Goal: Information Seeking & Learning: Learn about a topic

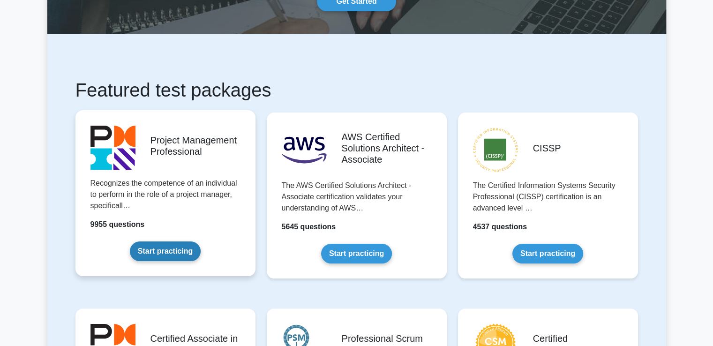
click at [162, 254] on link "Start practicing" at bounding box center [165, 251] width 71 height 20
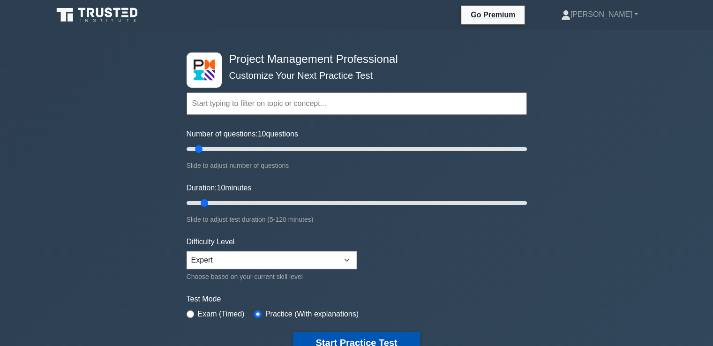
click at [395, 335] on button "Start Practice Test" at bounding box center [356, 343] width 127 height 22
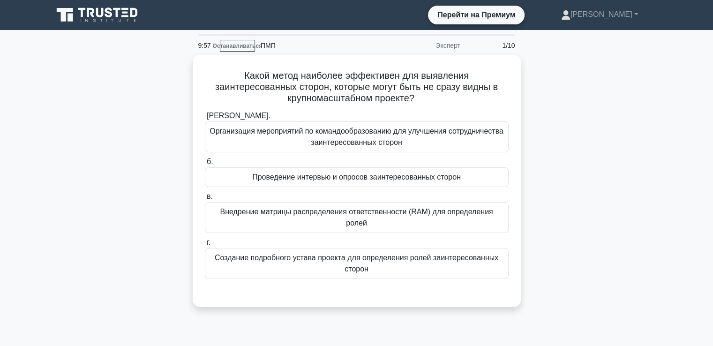
click at [582, 113] on div "Какой метод наиболее эффективен для выявления заинтересованных сторон, которые …" at bounding box center [356, 186] width 619 height 263
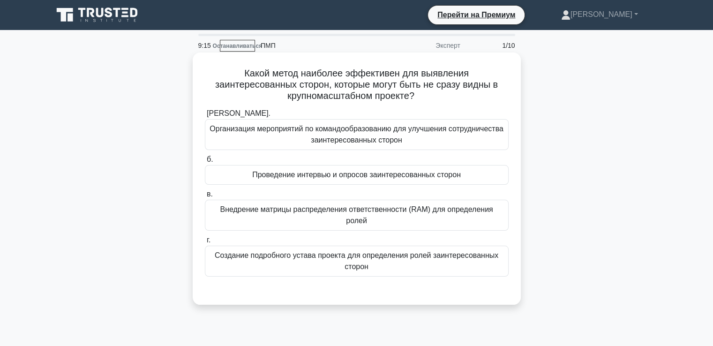
click at [267, 251] on font "Создание подробного устава проекта для определения ролей заинтересованных сторон" at bounding box center [357, 260] width 284 height 19
click at [205, 243] on input "г. Создание подробного устава проекта для определения ролей заинтересованных ст…" at bounding box center [205, 240] width 0 height 6
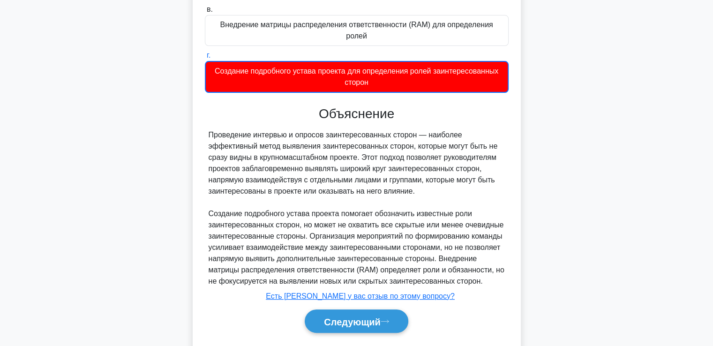
scroll to position [187, 0]
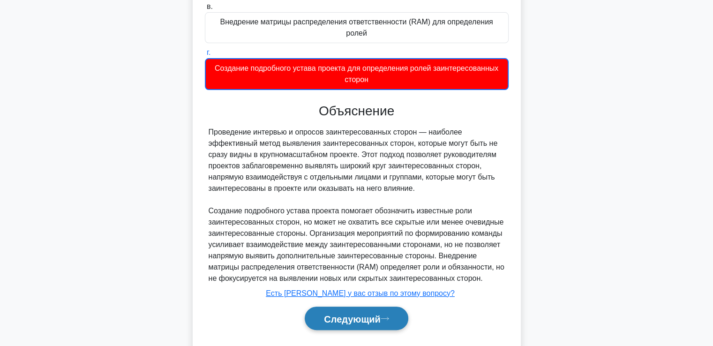
click at [360, 314] on font "Следующий" at bounding box center [352, 319] width 57 height 10
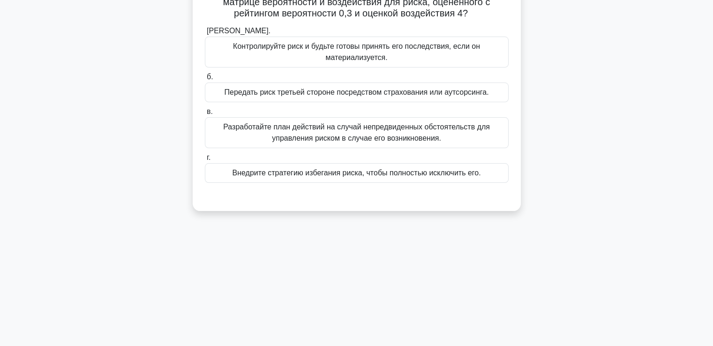
scroll to position [20, 0]
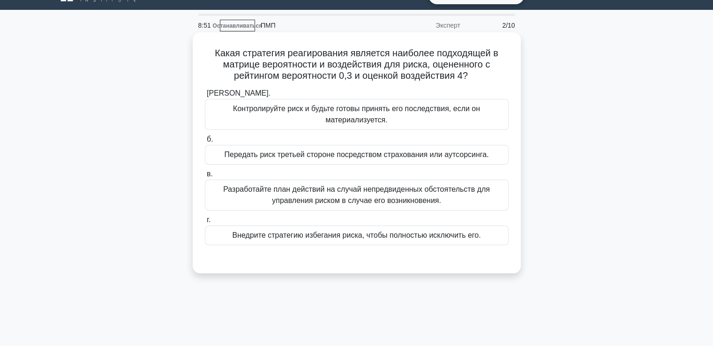
click at [264, 200] on font "Разработайте план действий на случай непредвиденных обстоятельств для управлени…" at bounding box center [356, 195] width 295 height 22
click at [205, 177] on input "в. Разработайте план действий на случай непредвиденных обстоятельств для управл…" at bounding box center [205, 174] width 0 height 6
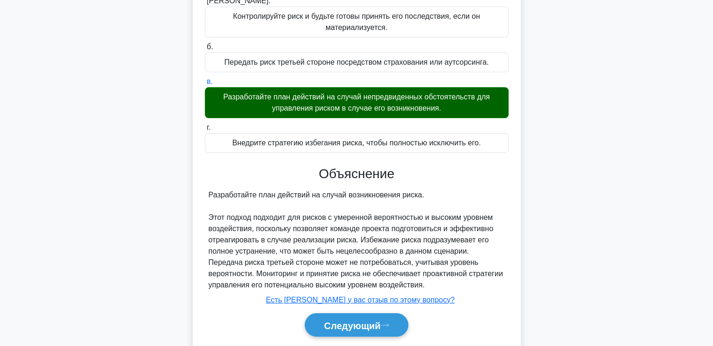
scroll to position [161, 0]
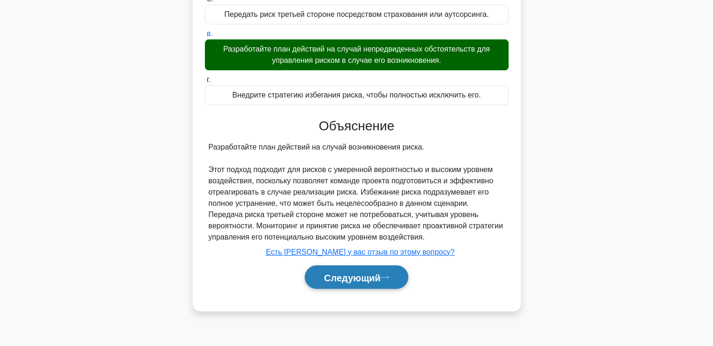
click at [334, 268] on button "Следующий" at bounding box center [357, 277] width 104 height 24
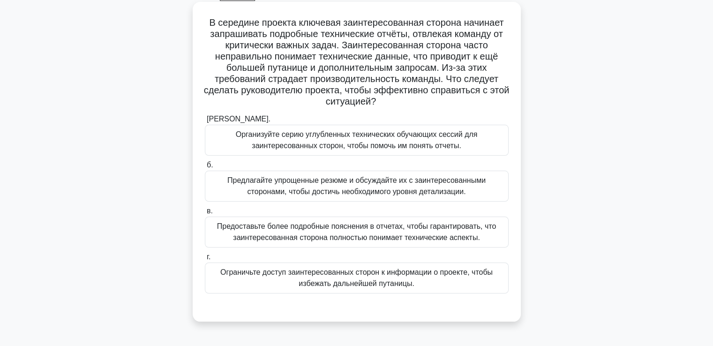
scroll to position [67, 0]
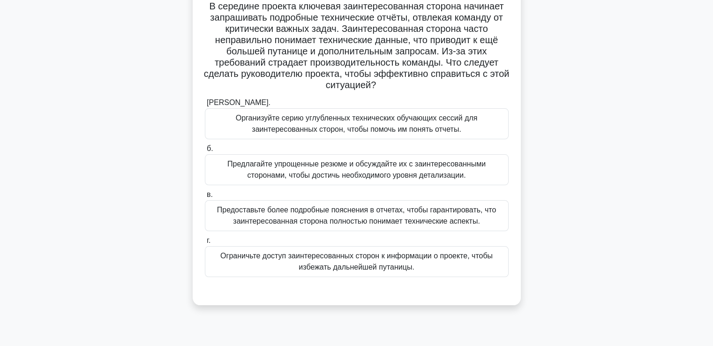
click at [276, 126] on font "Организуйте серию углубленных технических обучающих сессий для заинтересованных…" at bounding box center [357, 123] width 242 height 19
click at [205, 106] on input "а. Организуйте серию углубленных технических обучающих сессий для заинтересован…" at bounding box center [205, 103] width 0 height 6
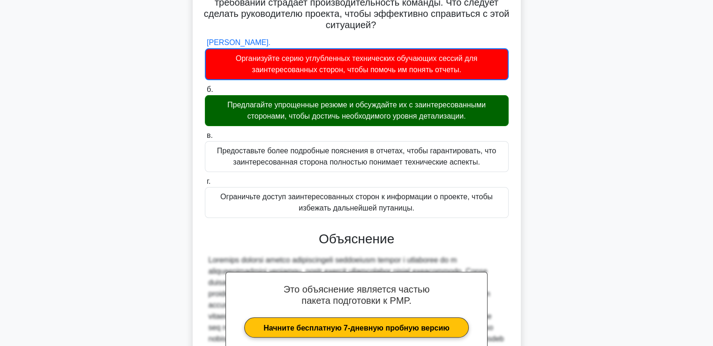
scroll to position [245, 0]
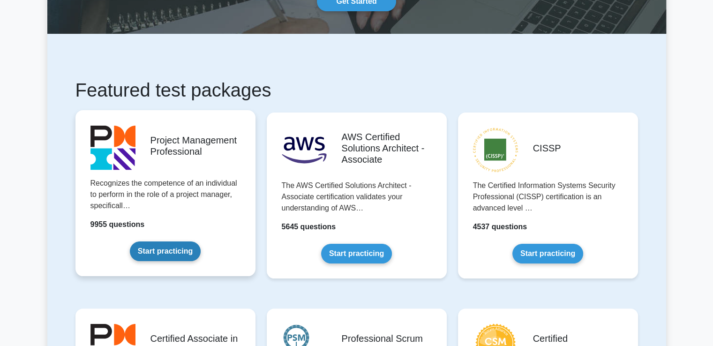
drag, startPoint x: 184, startPoint y: 247, endPoint x: 189, endPoint y: 247, distance: 5.6
click at [184, 247] on link "Start practicing" at bounding box center [165, 251] width 71 height 20
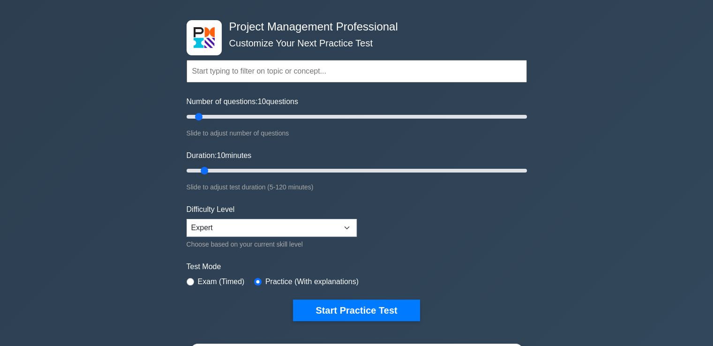
scroll to position [47, 0]
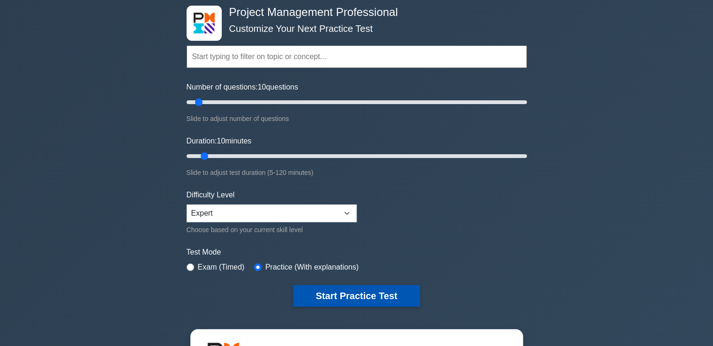
click at [319, 287] on button "Start Practice Test" at bounding box center [356, 296] width 127 height 22
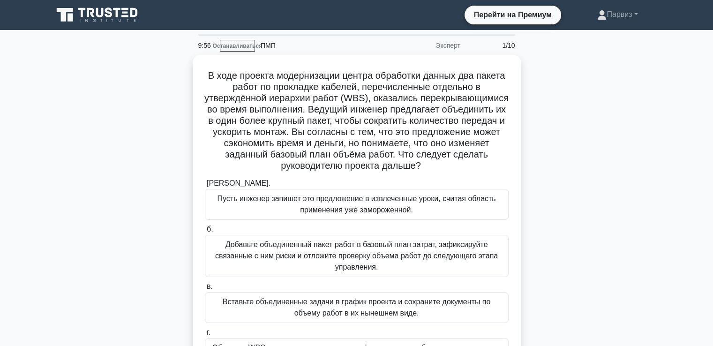
click at [556, 146] on div "В ходе проекта модернизации центра обработки данных два пакета работ по проклад…" at bounding box center [356, 231] width 619 height 353
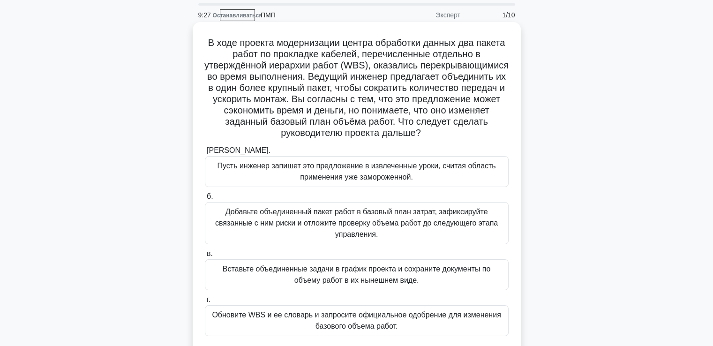
scroll to position [47, 0]
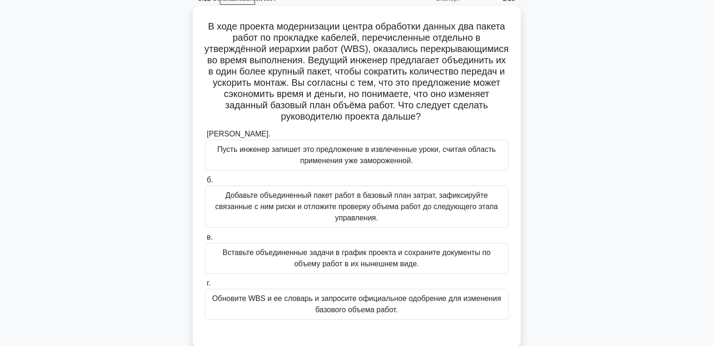
click at [291, 308] on font "Обновите WBS и ее словарь и запросите официальное одобрение для изменения базов…" at bounding box center [356, 304] width 295 height 22
click at [205, 286] on input "г. Обновите WBS и ее словарь и запросите официальное одобрение для изменения ба…" at bounding box center [205, 283] width 0 height 6
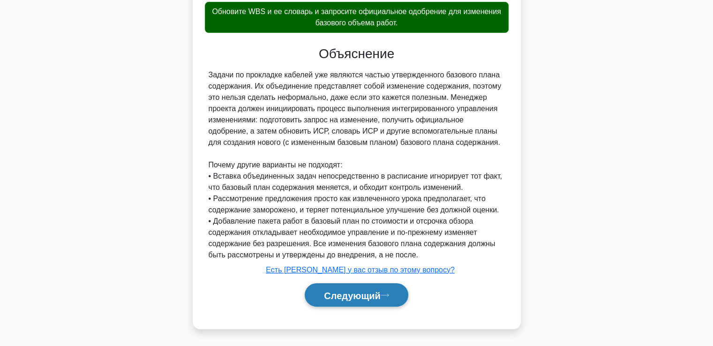
click at [346, 300] on button "Следующий" at bounding box center [357, 295] width 104 height 24
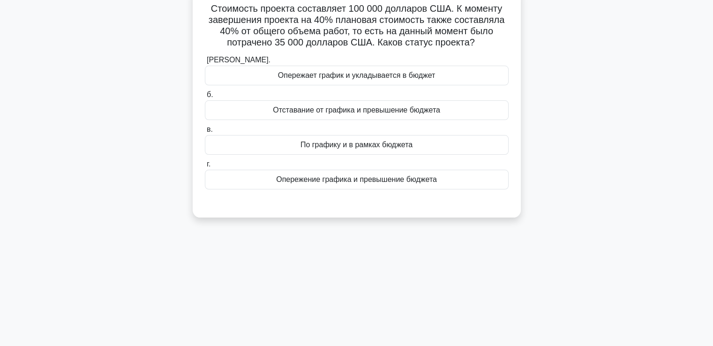
scroll to position [20, 0]
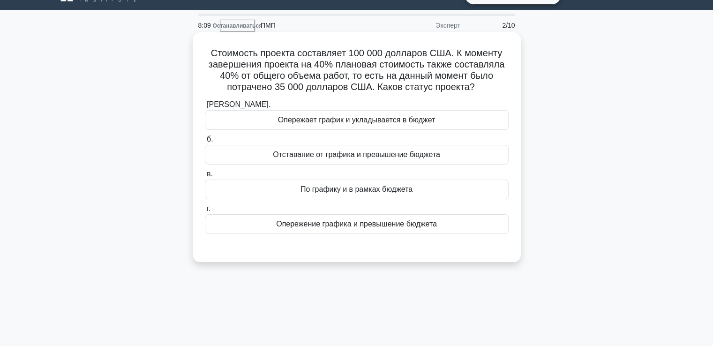
click at [300, 193] on font "По графику и в рамках бюджета" at bounding box center [356, 189] width 112 height 8
click at [205, 177] on input "в. По графику и в рамках бюджета" at bounding box center [205, 174] width 0 height 6
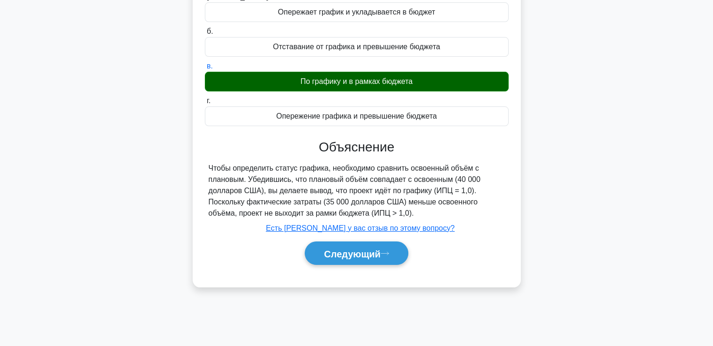
scroll to position [161, 0]
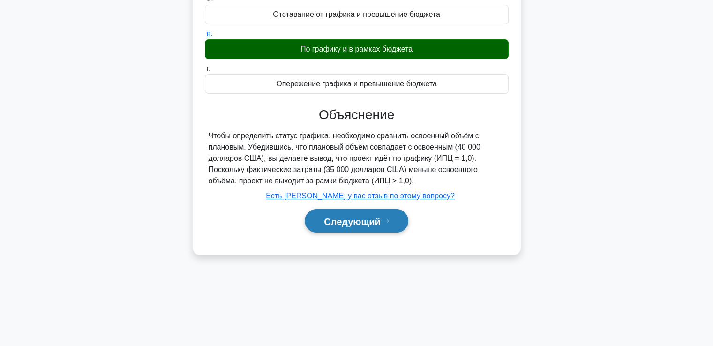
click at [346, 213] on button "Следующий" at bounding box center [357, 221] width 104 height 24
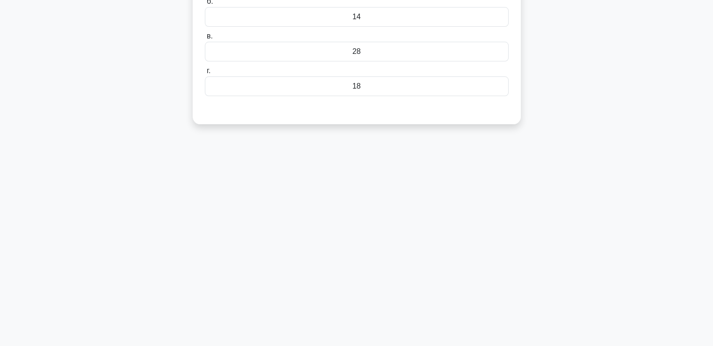
scroll to position [20, 0]
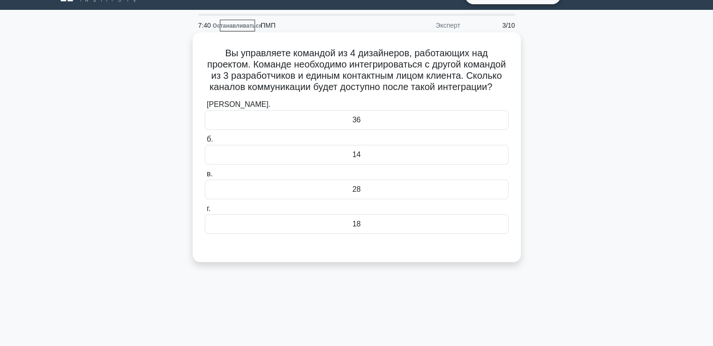
click at [322, 199] on div "28" at bounding box center [357, 190] width 304 height 20
click at [205, 177] on input "в. 28" at bounding box center [205, 174] width 0 height 6
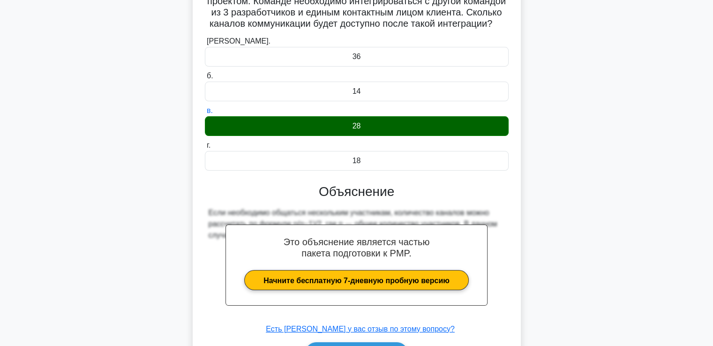
scroll to position [161, 0]
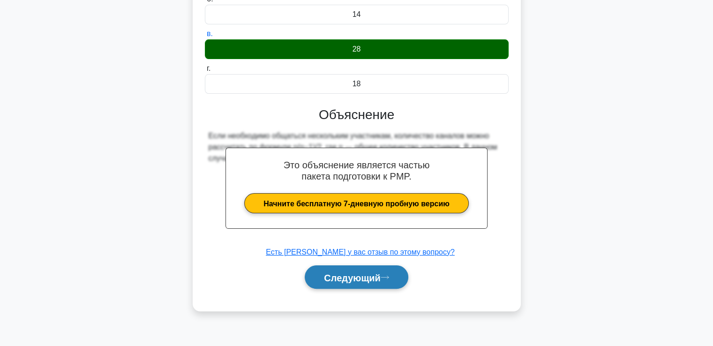
click at [348, 289] on button "Следующий" at bounding box center [357, 277] width 104 height 24
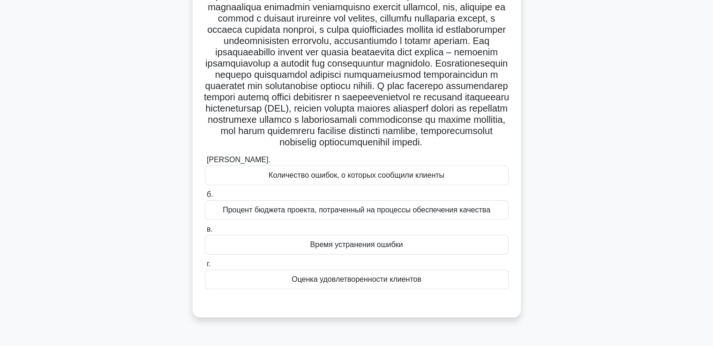
scroll to position [94, 0]
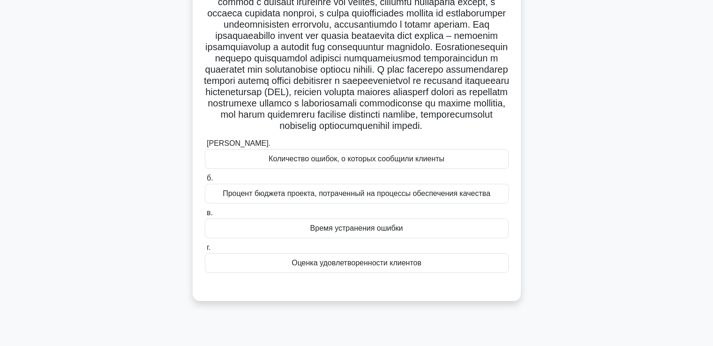
click at [292, 238] on div "Время устранения ошибки" at bounding box center [357, 228] width 304 height 20
click at [205, 216] on input "в. Время устранения ошибки" at bounding box center [205, 213] width 0 height 6
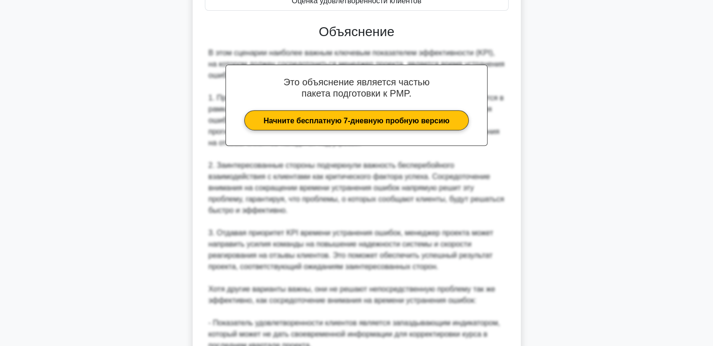
scroll to position [516, 0]
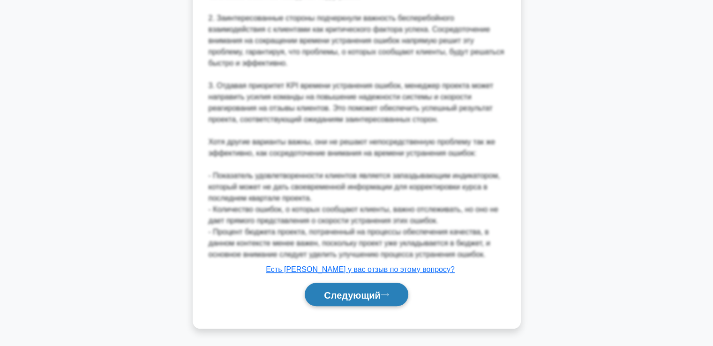
click at [341, 300] on font "Следующий" at bounding box center [352, 295] width 57 height 10
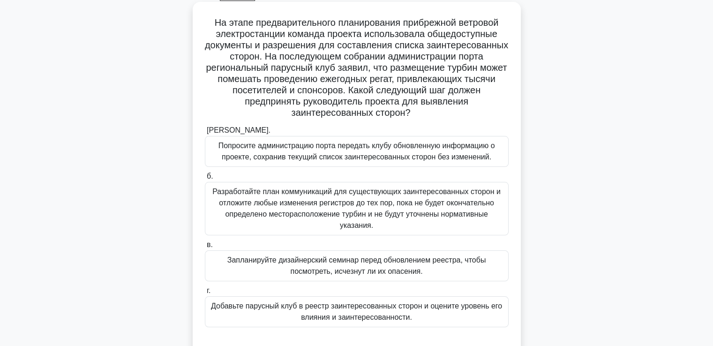
scroll to position [67, 0]
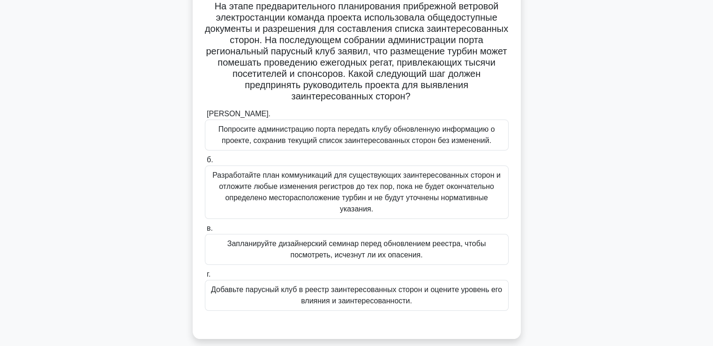
click at [375, 295] on font "Добавьте парусный клуб в реестр заинтересованных сторон и оцените уровень его в…" at bounding box center [356, 294] width 291 height 19
click at [205, 277] on input "г. Добавьте парусный клуб в реестр заинтересованных сторон и оцените уровень ег…" at bounding box center [205, 274] width 0 height 6
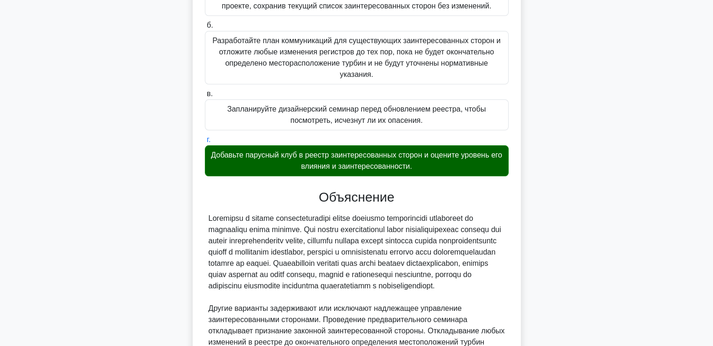
scroll to position [345, 0]
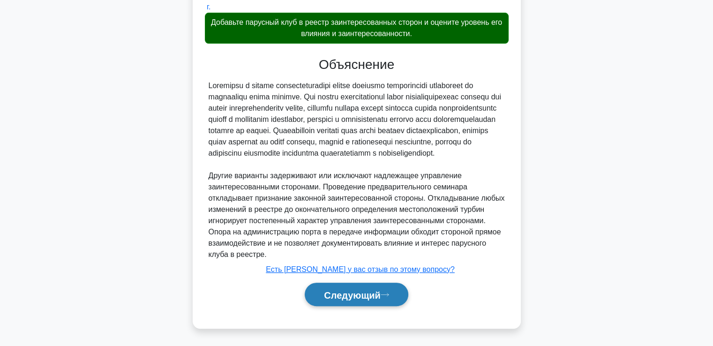
click at [373, 301] on button "Следующий" at bounding box center [357, 295] width 104 height 24
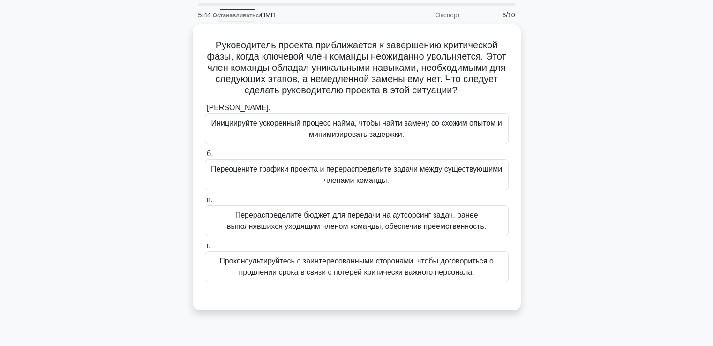
scroll to position [47, 0]
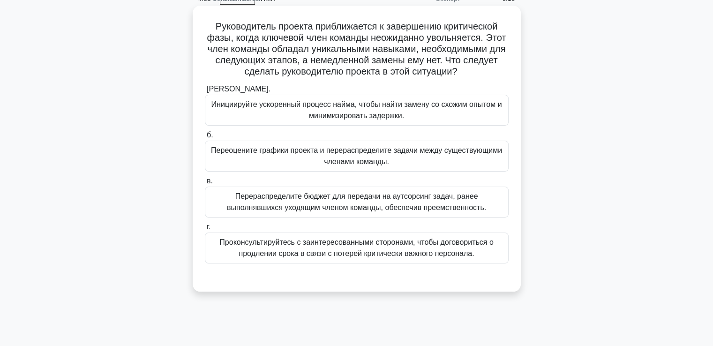
click at [277, 249] on font "Проконсультируйтесь с заинтересованными сторонами, чтобы договориться о продлен…" at bounding box center [356, 247] width 274 height 19
click at [205, 230] on input "г. Проконсультируйтесь с заинтересованными сторонами, чтобы договориться о прод…" at bounding box center [205, 227] width 0 height 6
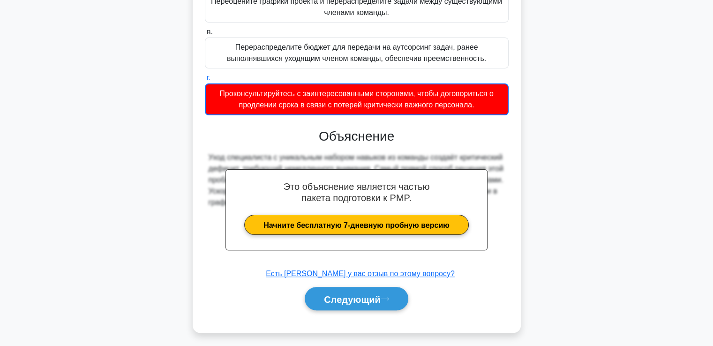
scroll to position [200, 0]
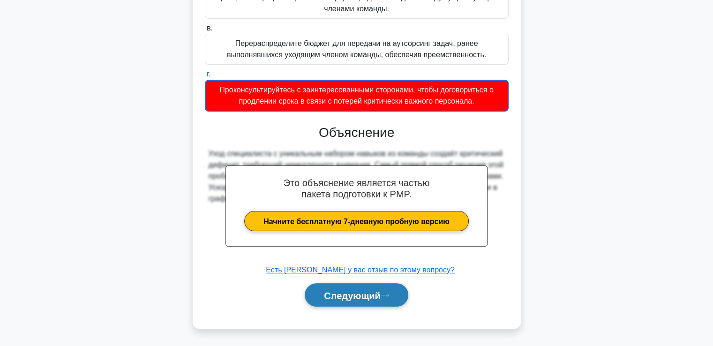
click at [330, 290] on font "Следующий" at bounding box center [352, 295] width 57 height 10
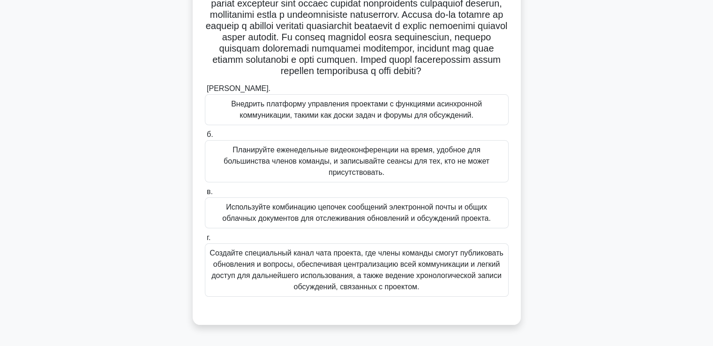
scroll to position [114, 0]
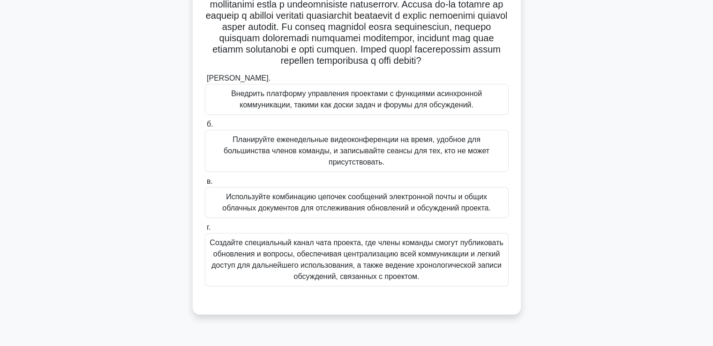
click at [311, 109] on font "Внедрить платформу управления проектами с функциями асинхронной коммуникации, т…" at bounding box center [356, 99] width 251 height 19
click at [205, 82] on input "а. Внедрить платформу управления проектами с функциями асинхронной коммуникации…" at bounding box center [205, 78] width 0 height 6
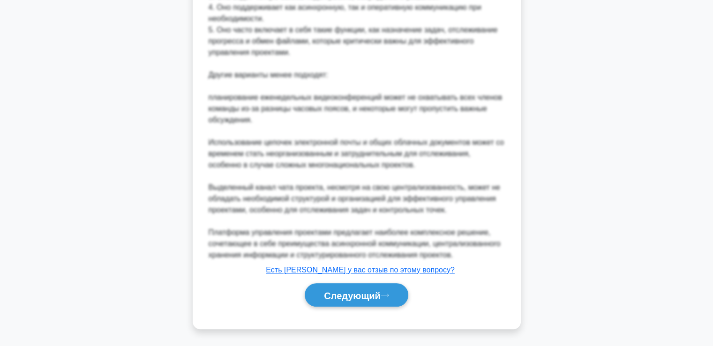
scroll to position [559, 0]
click at [341, 290] on font "Следующий" at bounding box center [352, 295] width 57 height 10
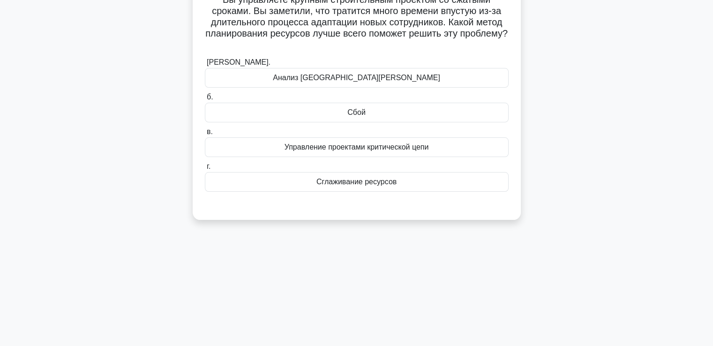
scroll to position [0, 0]
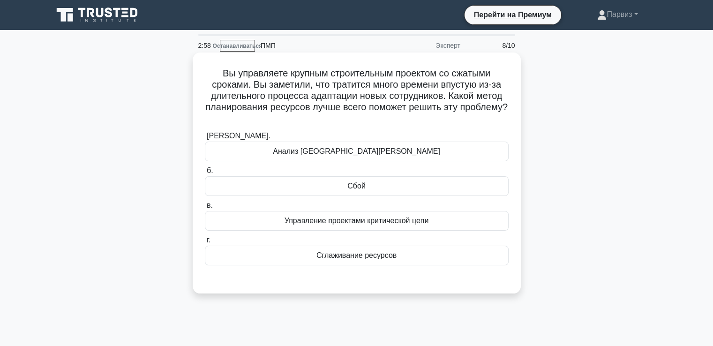
click at [295, 261] on div "Сглаживание ресурсов" at bounding box center [357, 256] width 304 height 20
click at [205, 243] on input "г. Сглаживание ресурсов" at bounding box center [205, 240] width 0 height 6
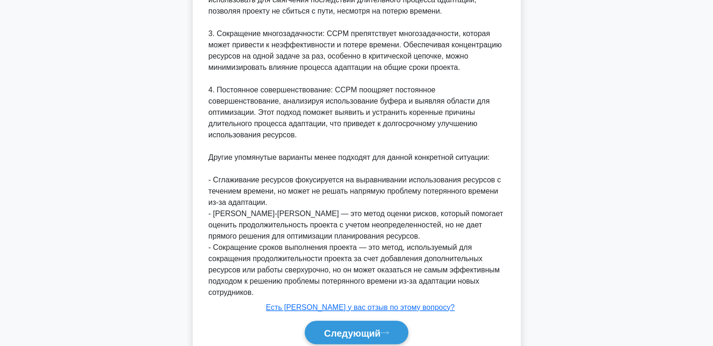
scroll to position [593, 0]
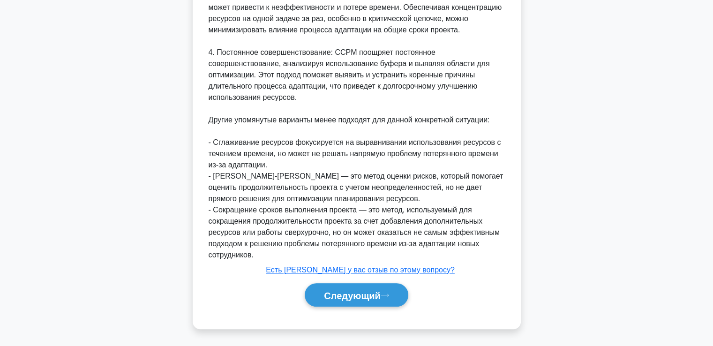
click at [365, 296] on font "Следующий" at bounding box center [352, 295] width 57 height 10
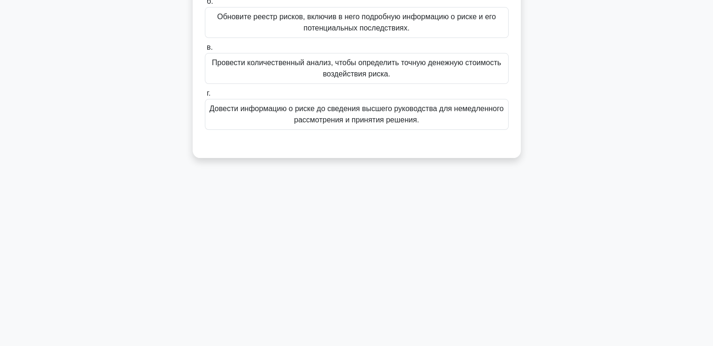
scroll to position [0, 0]
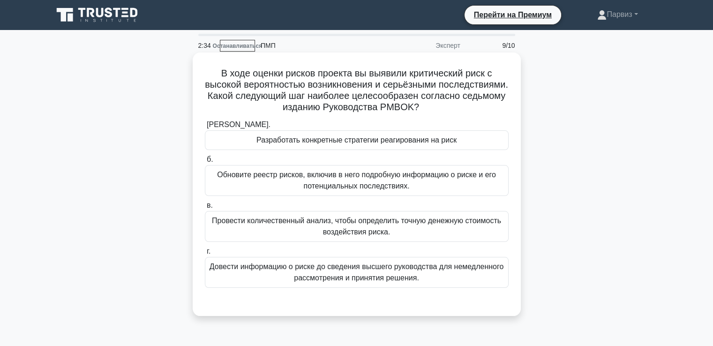
click at [298, 180] on font "Обновите реестр рисков, включив в него подробную информацию о риске и его потен…" at bounding box center [356, 180] width 279 height 19
click at [205, 163] on input "б. Обновите реестр рисков, включив в него подробную информацию о риске и его по…" at bounding box center [205, 160] width 0 height 6
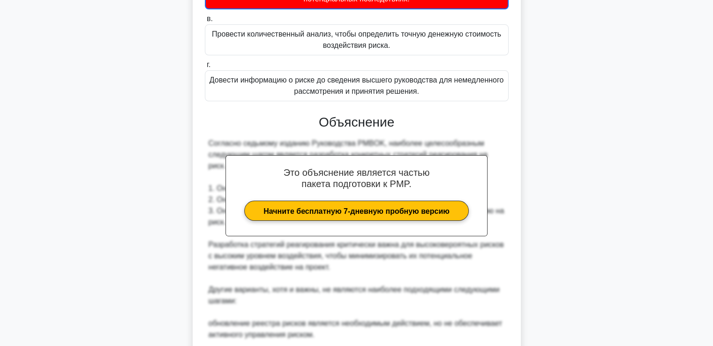
scroll to position [402, 0]
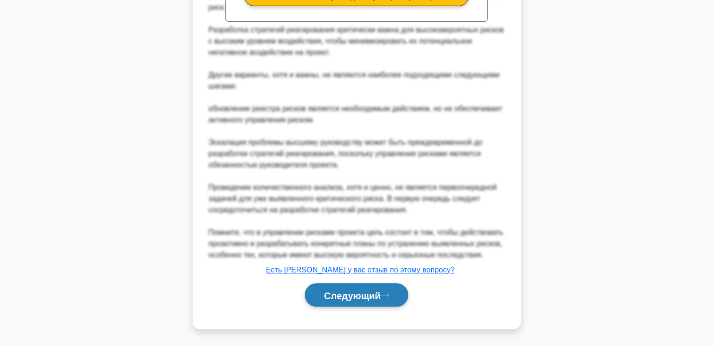
click at [327, 290] on font "Следующий" at bounding box center [352, 295] width 57 height 10
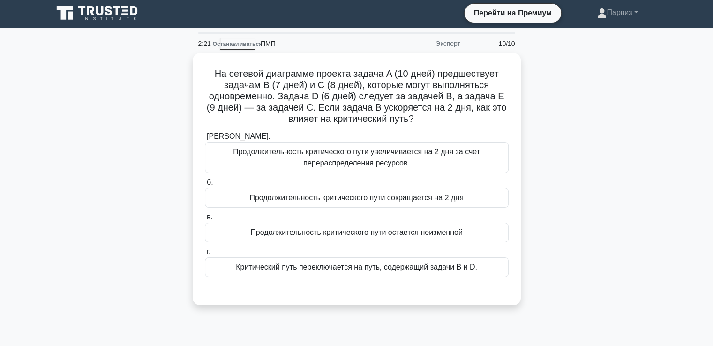
scroll to position [0, 0]
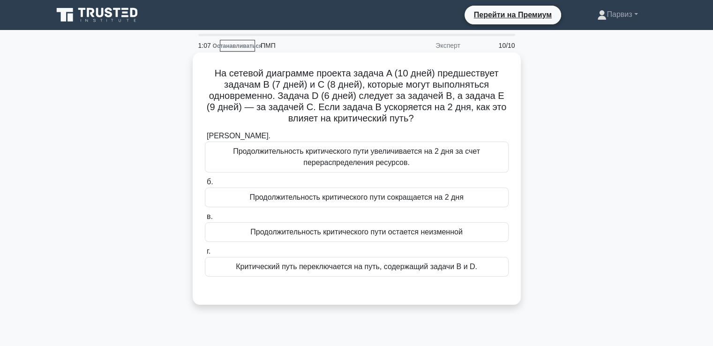
click at [283, 236] on font "Продолжительность критического пути остается неизменной" at bounding box center [356, 232] width 212 height 8
click at [205, 220] on input "в. Продолжительность критического пути остается неизменной" at bounding box center [205, 217] width 0 height 6
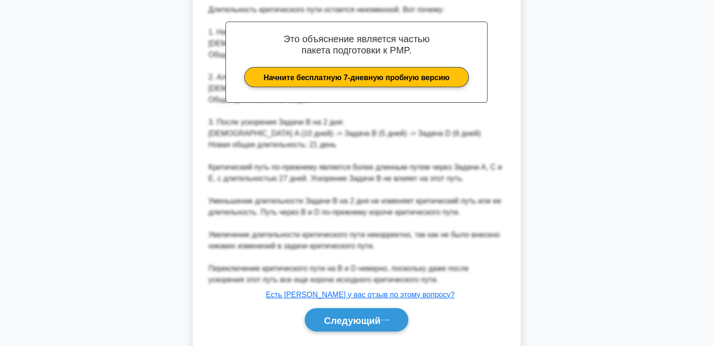
scroll to position [334, 0]
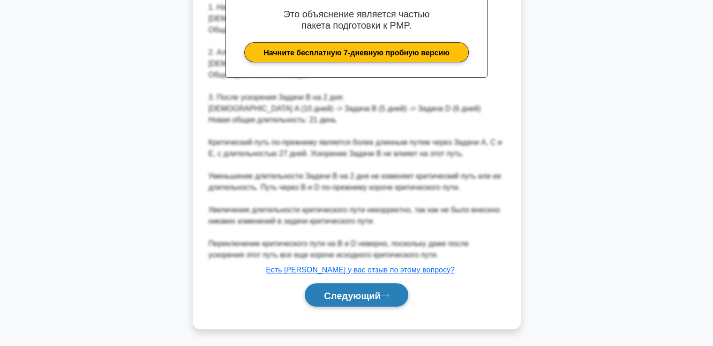
click at [369, 299] on font "Следующий" at bounding box center [352, 295] width 57 height 10
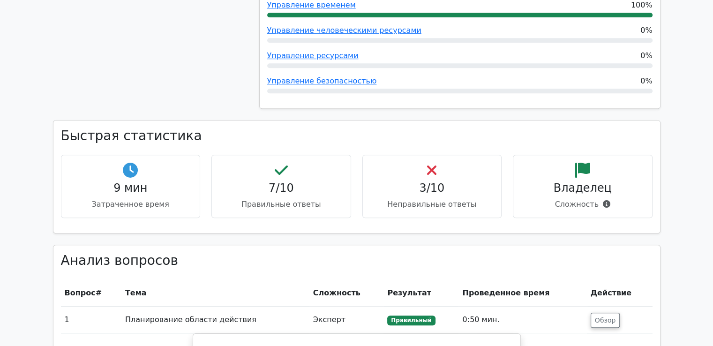
scroll to position [703, 0]
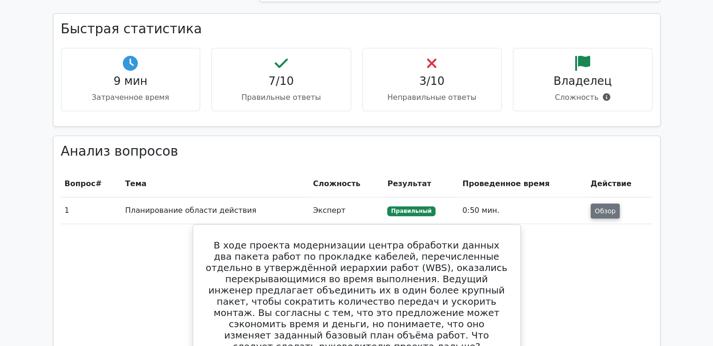
click at [611, 212] on font "Обзор" at bounding box center [605, 210] width 21 height 7
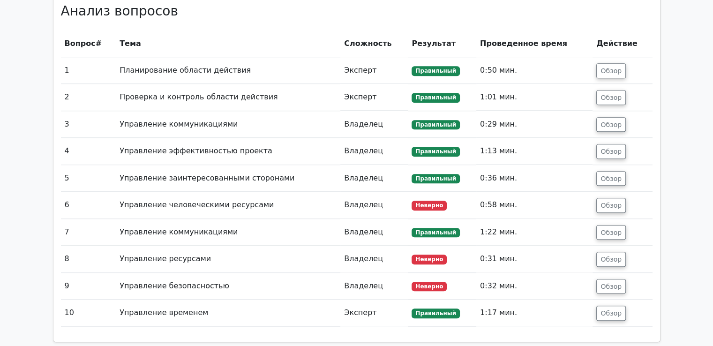
scroll to position [844, 0]
click at [619, 206] on font "Обзор" at bounding box center [610, 204] width 21 height 7
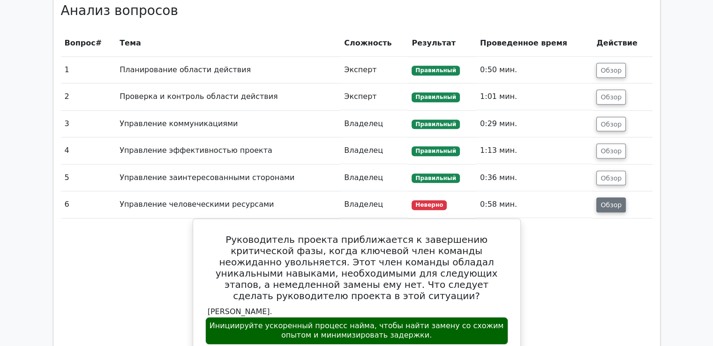
click at [617, 203] on font "Обзор" at bounding box center [610, 204] width 21 height 7
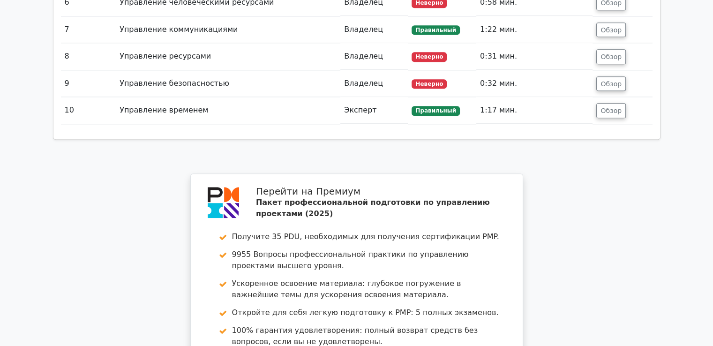
scroll to position [984, 0]
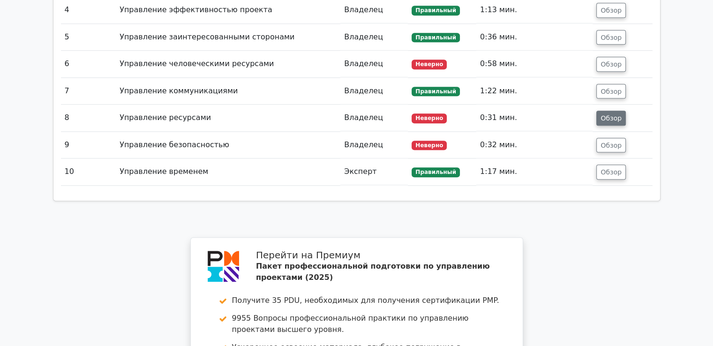
click at [613, 122] on font "Обзор" at bounding box center [610, 117] width 21 height 7
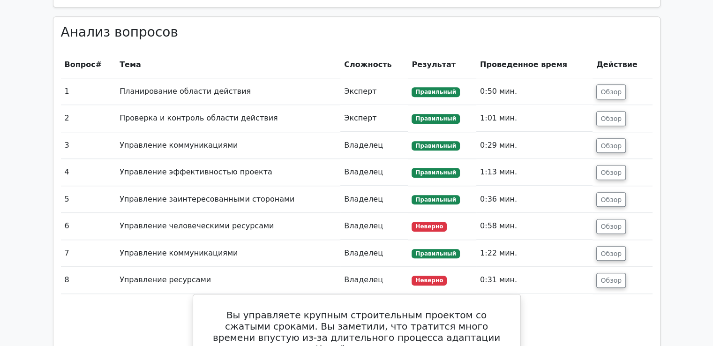
scroll to position [891, 0]
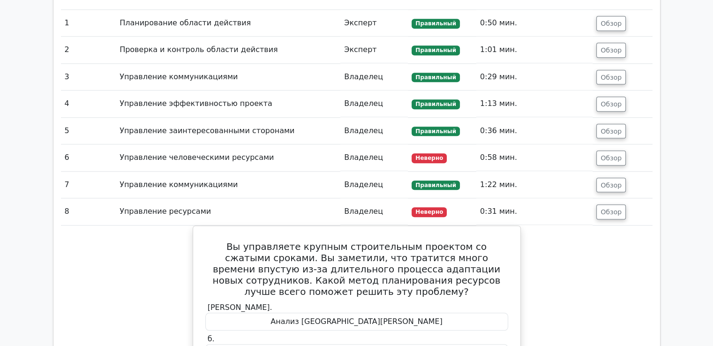
drag, startPoint x: 607, startPoint y: 158, endPoint x: 534, endPoint y: 171, distance: 73.8
click at [607, 158] on font "Обзор" at bounding box center [610, 157] width 21 height 7
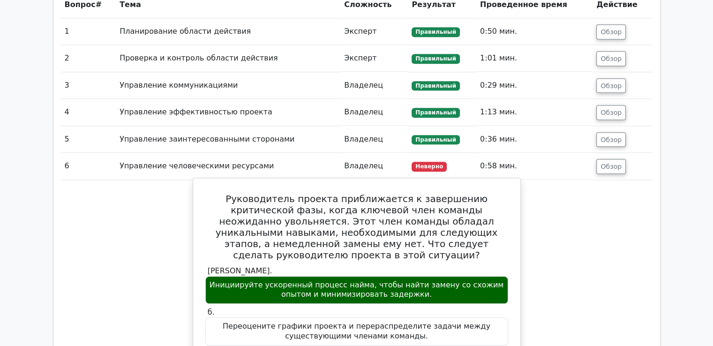
scroll to position [844, 0]
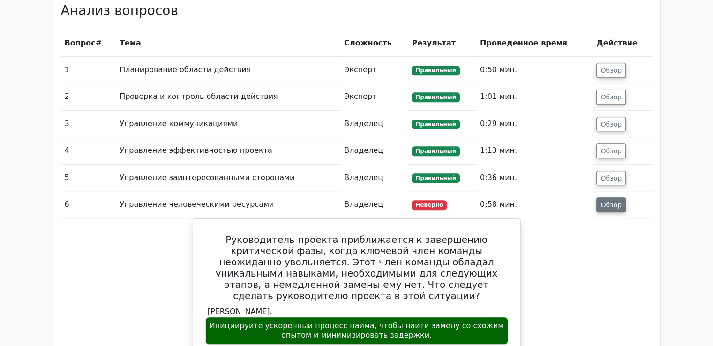
click at [605, 201] on font "Обзор" at bounding box center [610, 204] width 21 height 7
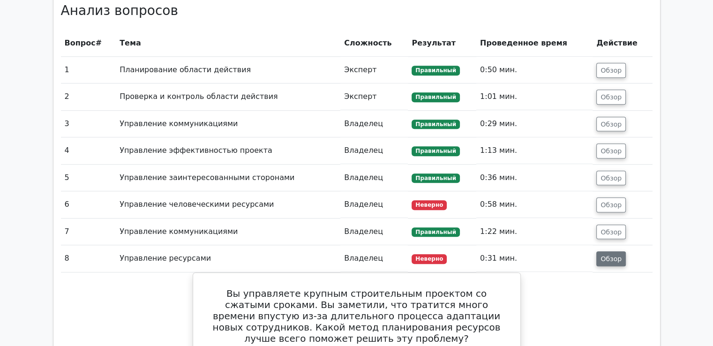
click at [614, 255] on font "Обзор" at bounding box center [610, 258] width 21 height 7
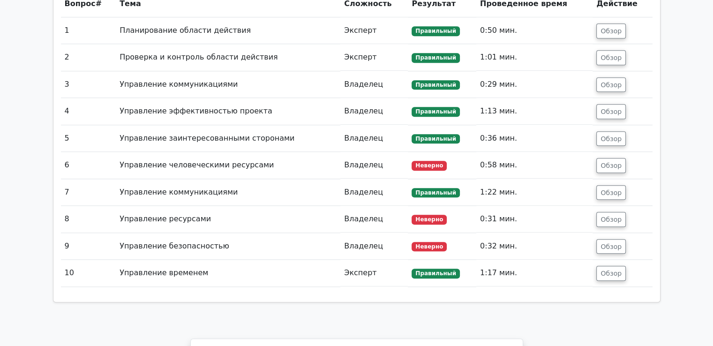
scroll to position [937, 0]
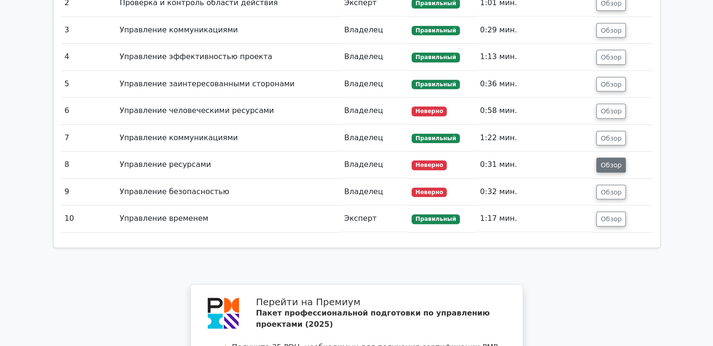
click at [610, 165] on font "Обзор" at bounding box center [610, 164] width 21 height 7
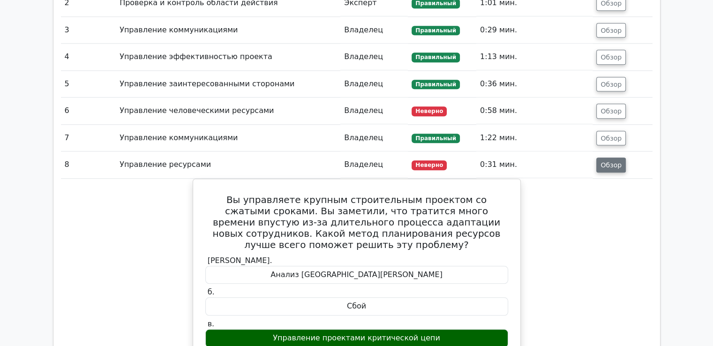
click at [604, 160] on button "Обзор" at bounding box center [611, 164] width 30 height 15
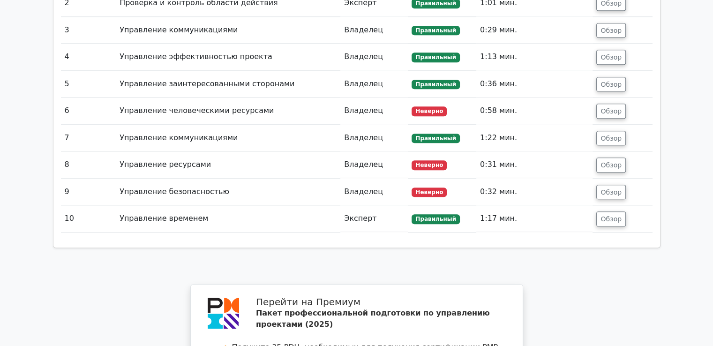
drag, startPoint x: 606, startPoint y: 165, endPoint x: 585, endPoint y: 171, distance: 22.0
click at [606, 165] on font "Обзор" at bounding box center [610, 164] width 21 height 7
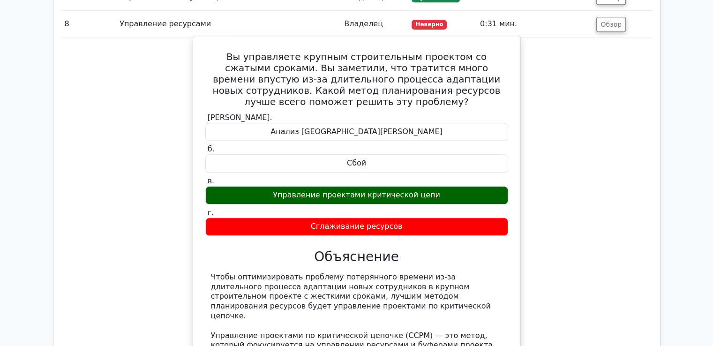
scroll to position [891, 0]
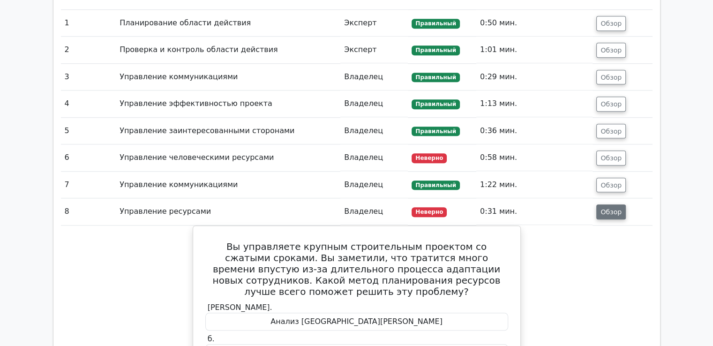
click at [609, 206] on button "Обзор" at bounding box center [611, 211] width 30 height 15
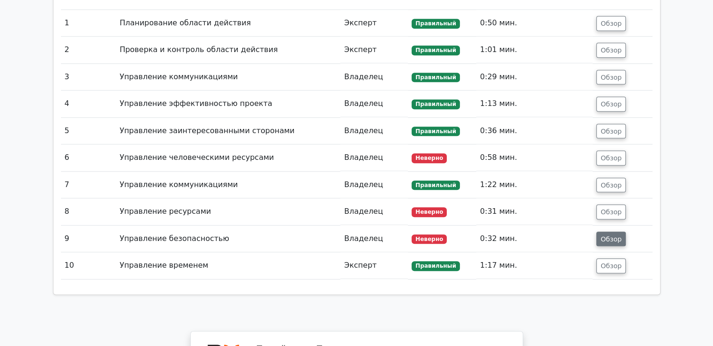
drag, startPoint x: 613, startPoint y: 238, endPoint x: 434, endPoint y: 240, distance: 179.1
click at [613, 239] on font "Обзор" at bounding box center [610, 238] width 21 height 7
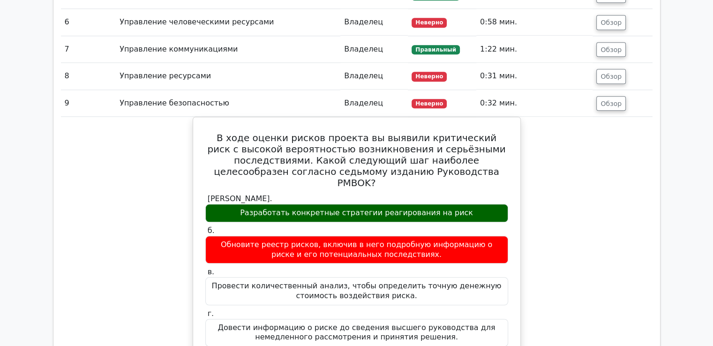
scroll to position [1031, 0]
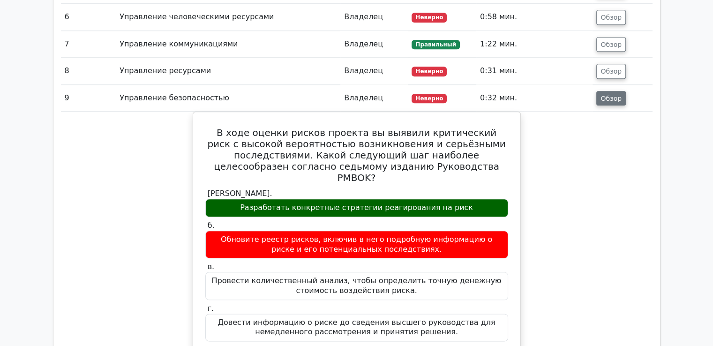
click at [613, 101] on font "Обзор" at bounding box center [610, 97] width 21 height 7
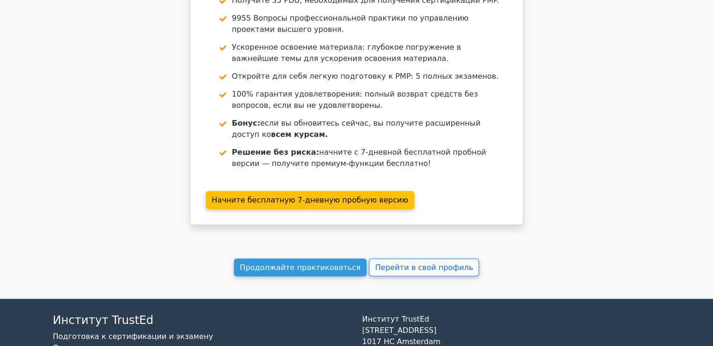
scroll to position [1349, 0]
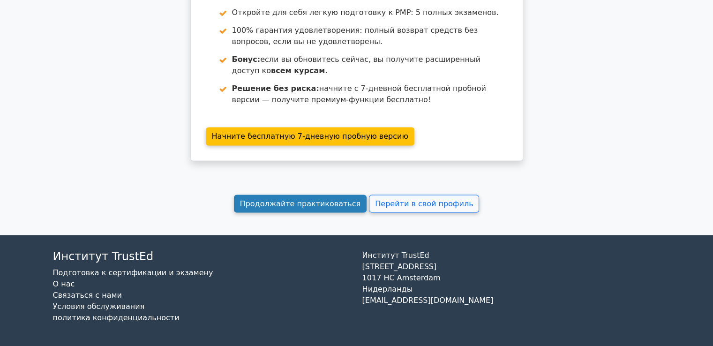
click at [301, 205] on font "Продолжайте практиковаться" at bounding box center [300, 203] width 121 height 9
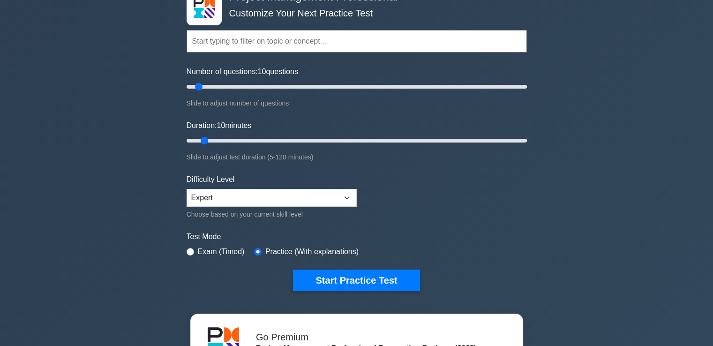
scroll to position [47, 0]
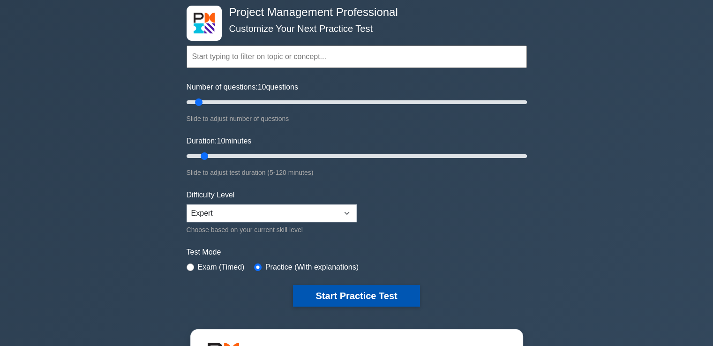
click at [358, 295] on button "Start Practice Test" at bounding box center [356, 296] width 127 height 22
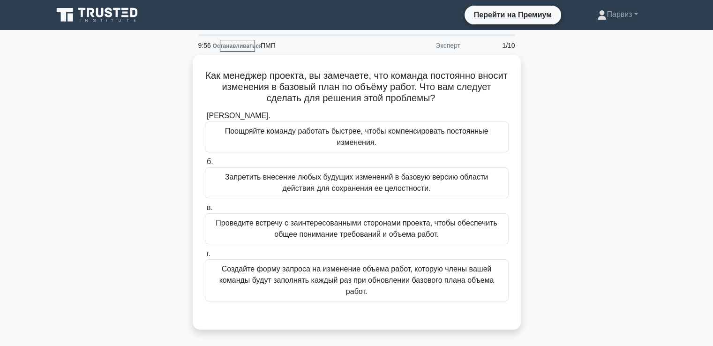
click at [542, 113] on div "Как менеджер проекта, вы замечаете, что команда постоянно вносит изменения в ба…" at bounding box center [356, 198] width 619 height 286
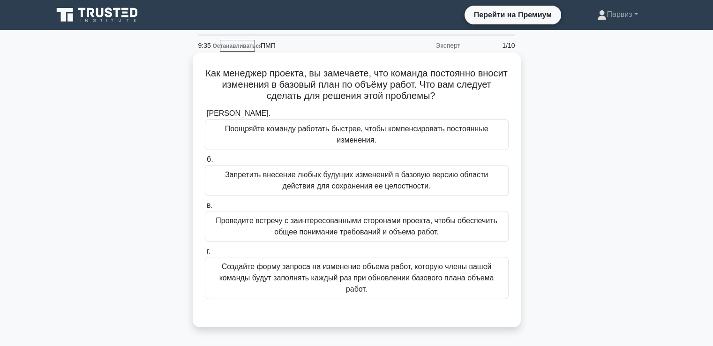
click at [274, 231] on font "Проведите встречу с заинтересованными сторонами проекта, чтобы обеспечить общее…" at bounding box center [356, 226] width 281 height 19
click at [205, 209] on input "в. Проведите встречу с заинтересованными сторонами проекта, чтобы обеспечить об…" at bounding box center [205, 205] width 0 height 6
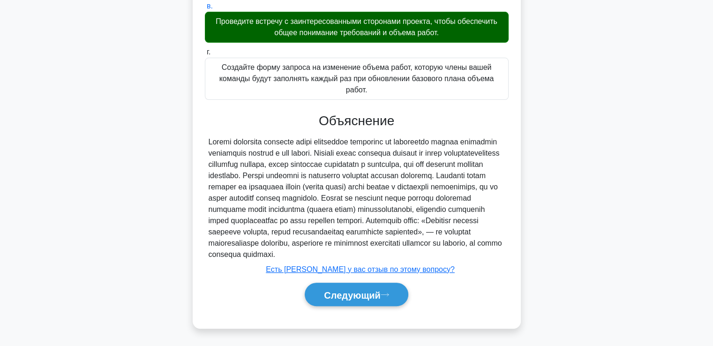
scroll to position [210, 0]
drag, startPoint x: 364, startPoint y: 291, endPoint x: 324, endPoint y: 271, distance: 44.0
click at [362, 292] on font "Следующий" at bounding box center [352, 295] width 57 height 10
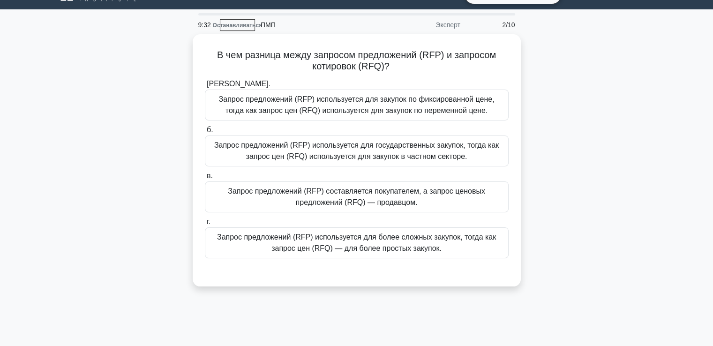
scroll to position [20, 0]
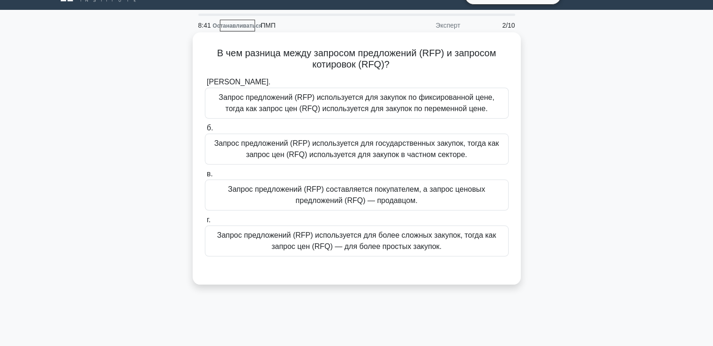
click at [280, 237] on font "Запрос предложений (RFP) используется для более сложных закупок, тогда как запр…" at bounding box center [356, 240] width 279 height 19
click at [205, 223] on input "г. Запрос предложений (RFP) используется для более сложных закупок, тогда как з…" at bounding box center [205, 220] width 0 height 6
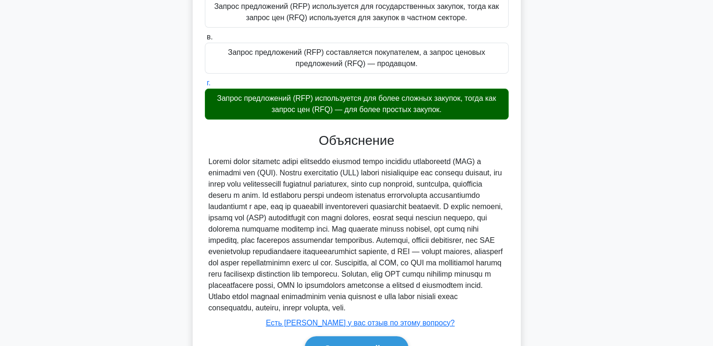
scroll to position [221, 0]
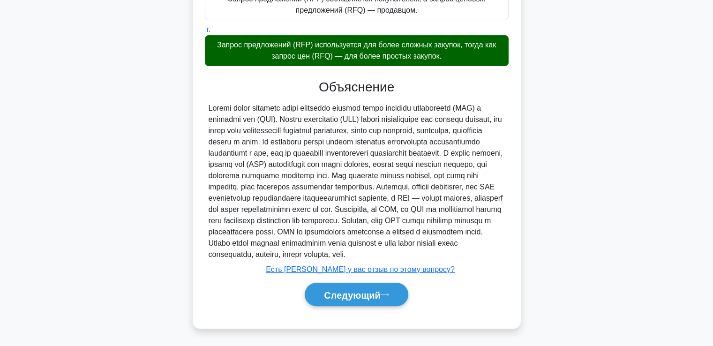
drag, startPoint x: 349, startPoint y: 287, endPoint x: 319, endPoint y: 217, distance: 76.4
click at [346, 288] on button "Следующий" at bounding box center [357, 295] width 104 height 24
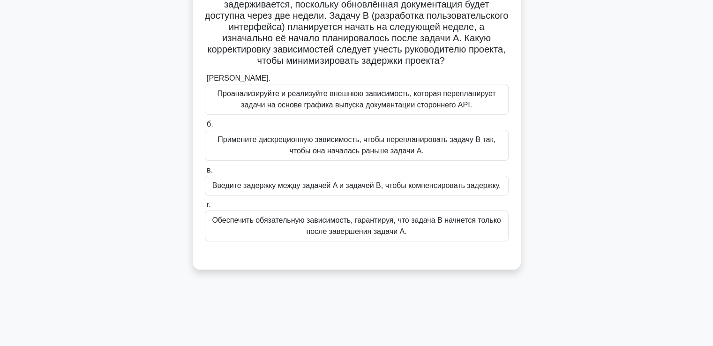
scroll to position [20, 0]
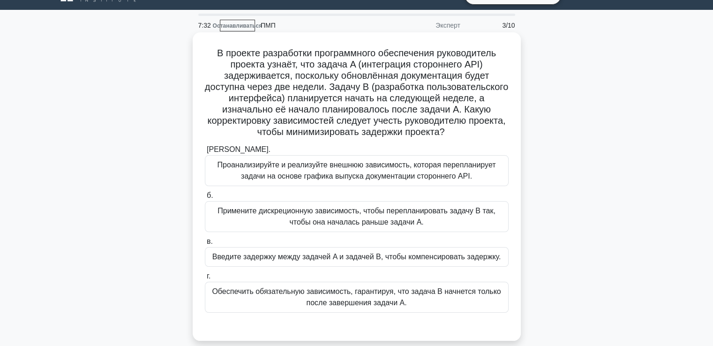
click at [283, 219] on font "Примените дискреционную зависимость, чтобы перепланировать задачу B так, чтобы …" at bounding box center [356, 216] width 295 height 22
click at [205, 199] on input "б. Примените дискреционную зависимость, чтобы перепланировать задачу B так, что…" at bounding box center [205, 196] width 0 height 6
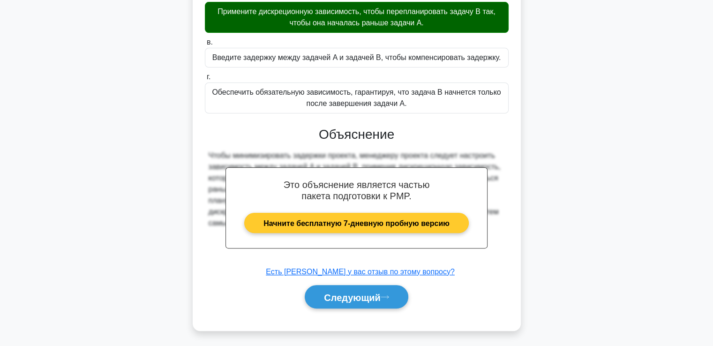
scroll to position [221, 0]
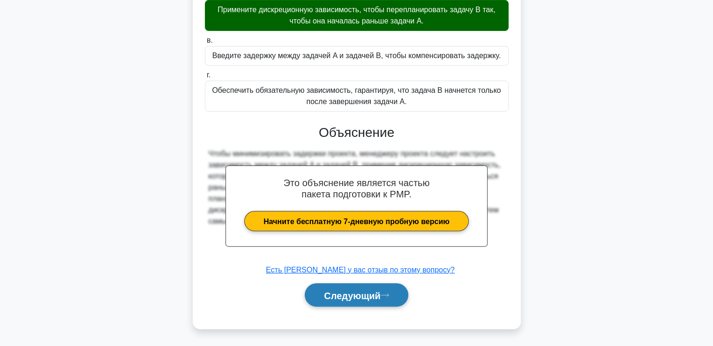
click at [353, 294] on font "Следующий" at bounding box center [352, 295] width 57 height 10
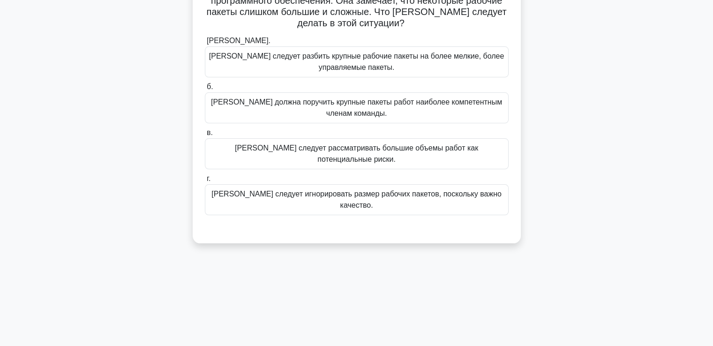
scroll to position [20, 0]
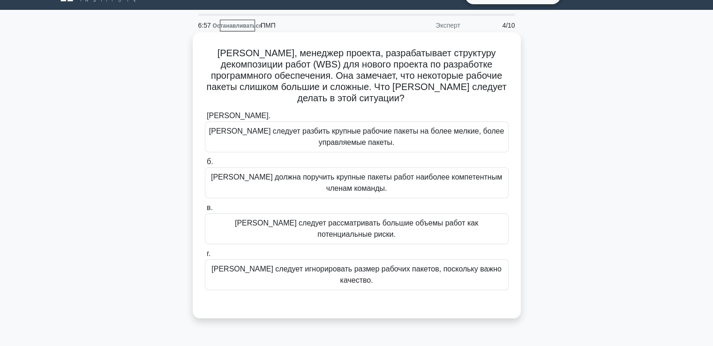
click at [385, 131] on font "Мишель следует разбить крупные рабочие пакеты на более мелкие, более управляемы…" at bounding box center [356, 136] width 295 height 19
click at [205, 119] on input "а. Мишель следует разбить крупные рабочие пакеты на более мелкие, более управля…" at bounding box center [205, 116] width 0 height 6
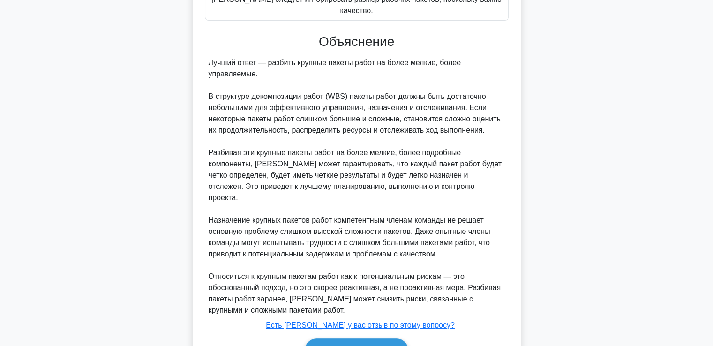
scroll to position [301, 0]
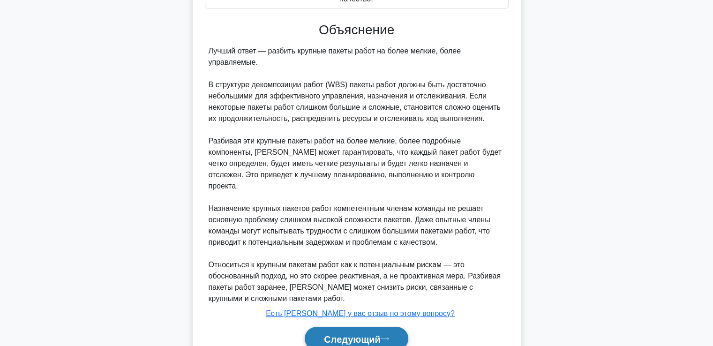
click at [332, 334] on font "Следующий" at bounding box center [352, 339] width 57 height 10
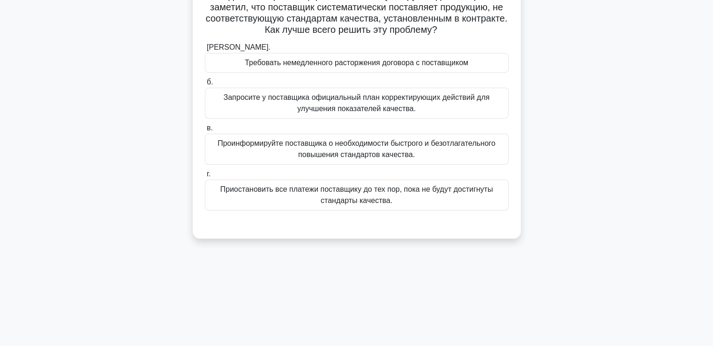
scroll to position [0, 0]
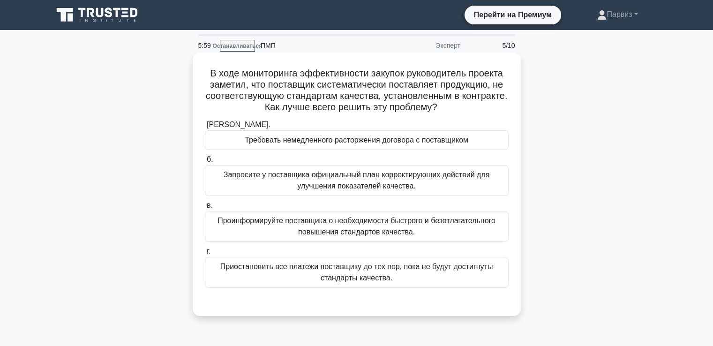
click at [271, 143] on font "Требовать немедленного расторжения договора с поставщиком" at bounding box center [357, 140] width 224 height 8
click at [205, 128] on input "а. Требовать немедленного расторжения договора с поставщиком" at bounding box center [205, 125] width 0 height 6
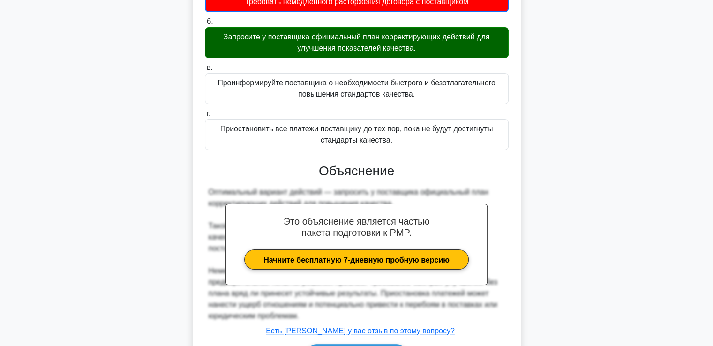
scroll to position [200, 0]
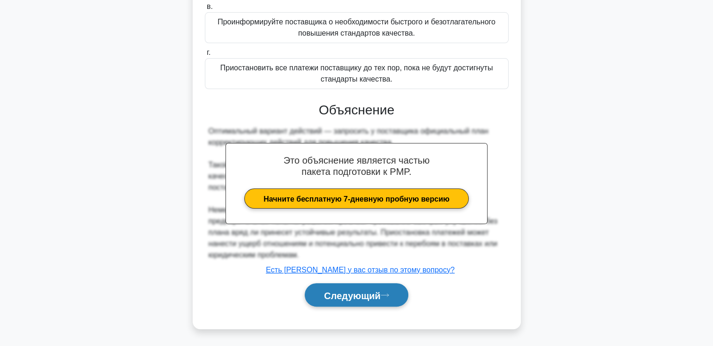
click at [371, 285] on button "Следующий" at bounding box center [357, 295] width 104 height 24
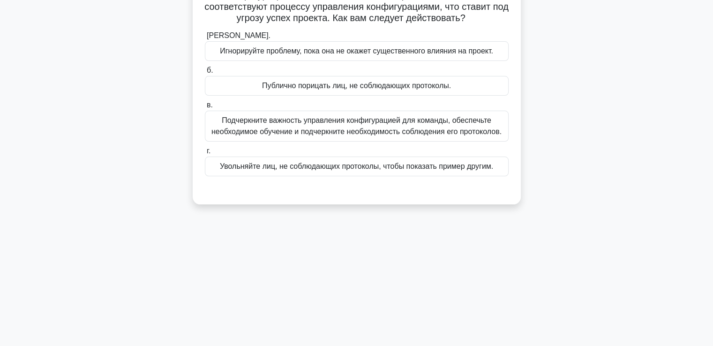
scroll to position [20, 0]
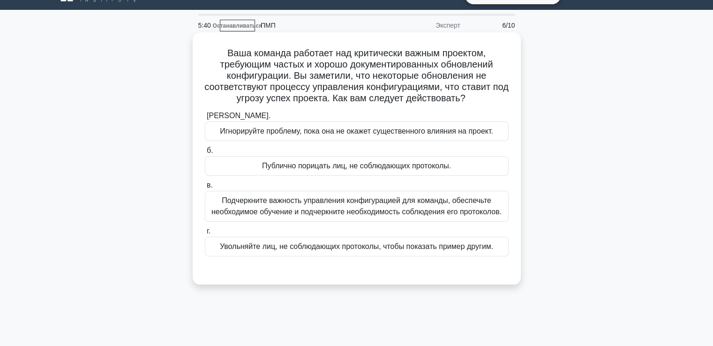
click at [286, 205] on font "Подчеркните важность управления конфигурацией для команды, обеспечьте необходим…" at bounding box center [356, 205] width 290 height 19
click at [205, 188] on input "в. Подчеркните важность управления конфигурацией для команды, обеспечьте необхо…" at bounding box center [205, 185] width 0 height 6
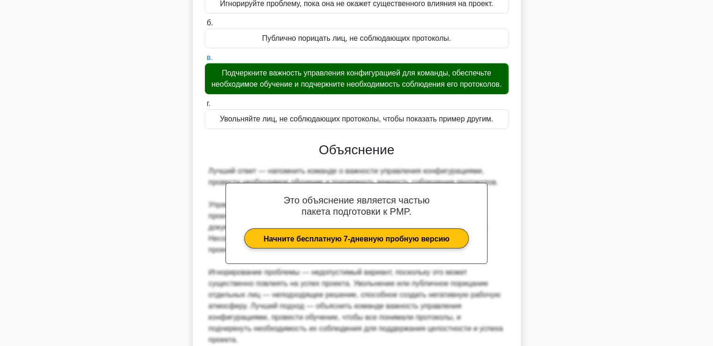
scroll to position [244, 0]
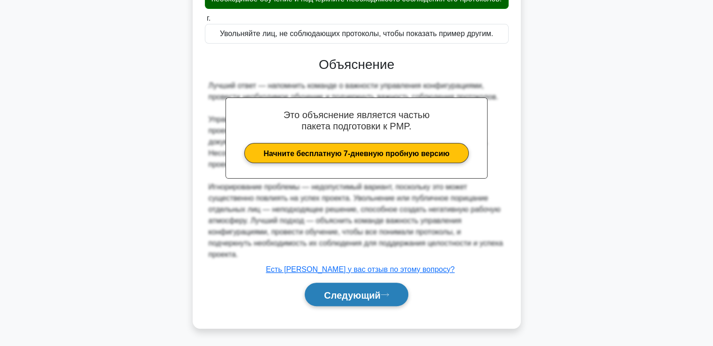
click at [345, 290] on font "Следующий" at bounding box center [352, 295] width 57 height 10
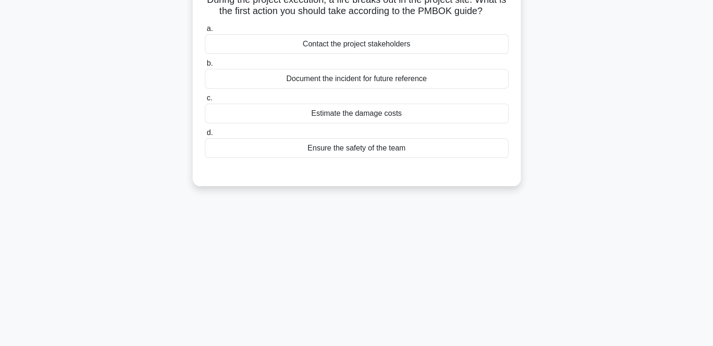
scroll to position [20, 0]
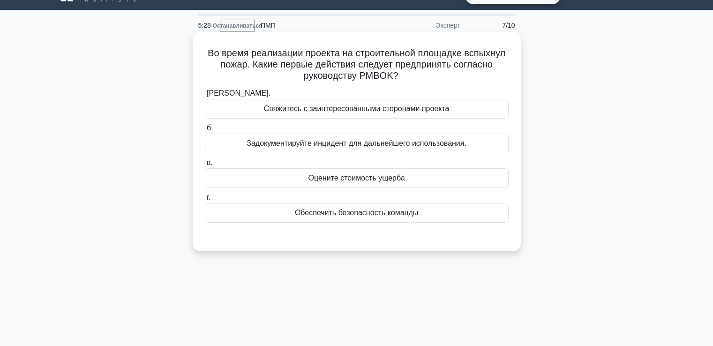
click at [306, 209] on font "Обеспечить безопасность команды" at bounding box center [356, 213] width 123 height 8
click at [205, 201] on input "г. Обеспечить безопасность команды" at bounding box center [205, 198] width 0 height 6
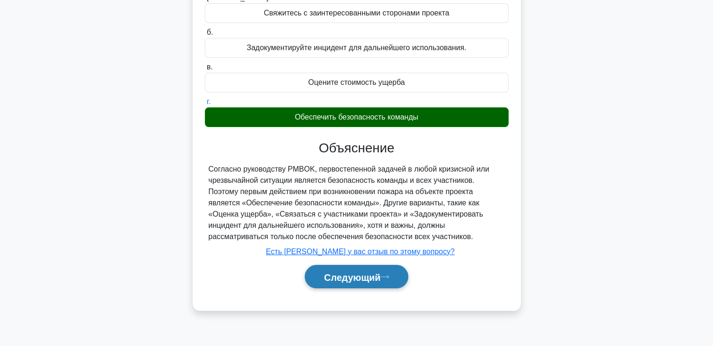
scroll to position [161, 0]
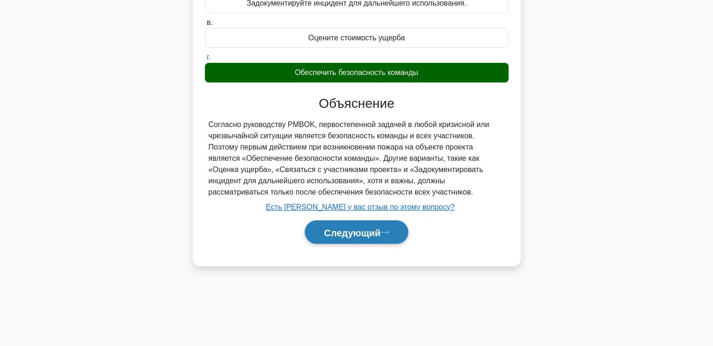
click at [379, 232] on font "Следующий" at bounding box center [352, 232] width 57 height 10
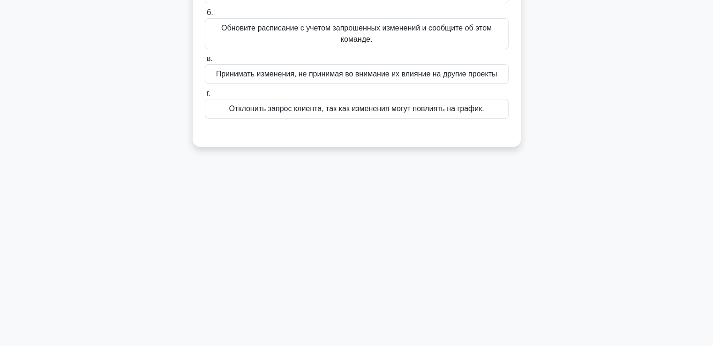
scroll to position [20, 0]
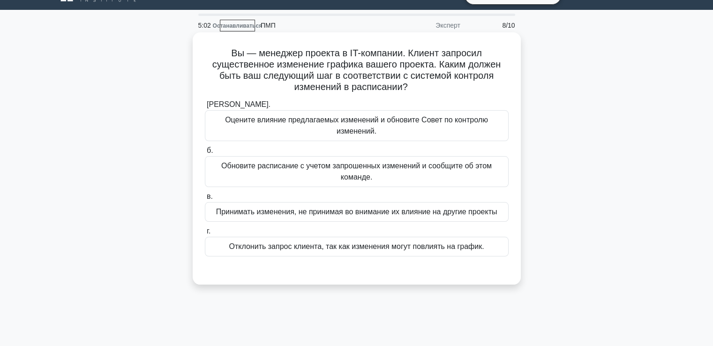
click at [307, 132] on font "Оцените влияние предлагаемых изменений и обновите Совет по контролю изменений." at bounding box center [356, 125] width 295 height 22
click at [205, 108] on input "а. Оцените влияние предлагаемых изменений и обновите Совет по контролю изменени…" at bounding box center [205, 105] width 0 height 6
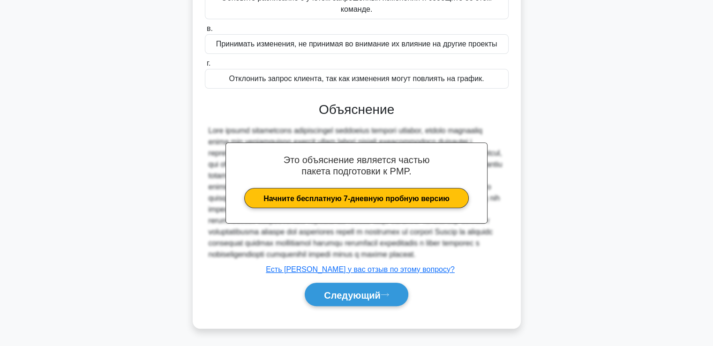
scroll to position [210, 0]
click at [367, 286] on button "Следующий" at bounding box center [357, 295] width 104 height 24
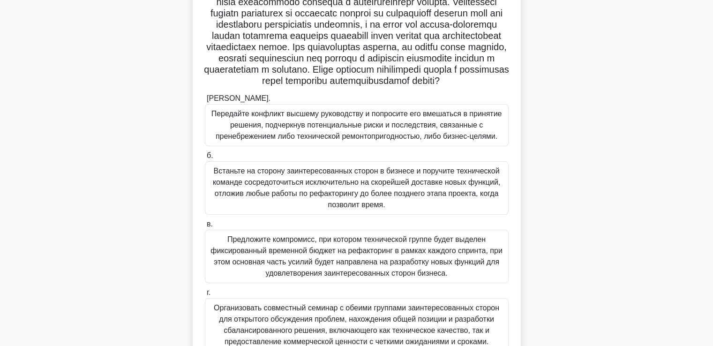
scroll to position [141, 0]
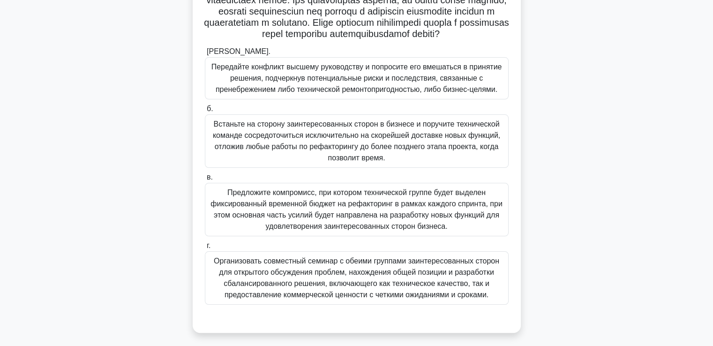
drag, startPoint x: 277, startPoint y: 293, endPoint x: 289, endPoint y: 292, distance: 11.3
click at [278, 293] on font "Организовать совместный семинар с обеими группами заинтересованных сторон для о…" at bounding box center [356, 278] width 285 height 42
click at [205, 249] on input "г. Организовать совместный семинар с обеими группами заинтересованных сторон дл…" at bounding box center [205, 246] width 0 height 6
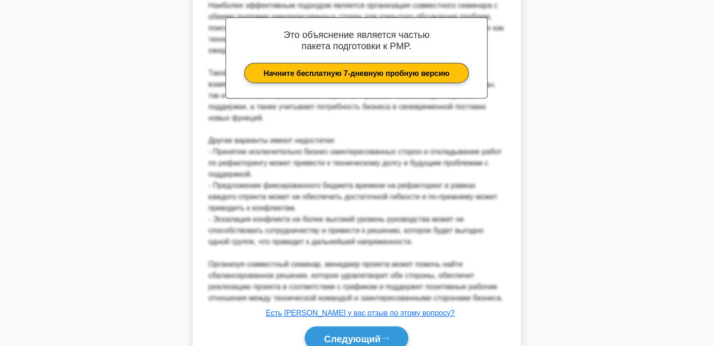
scroll to position [547, 0]
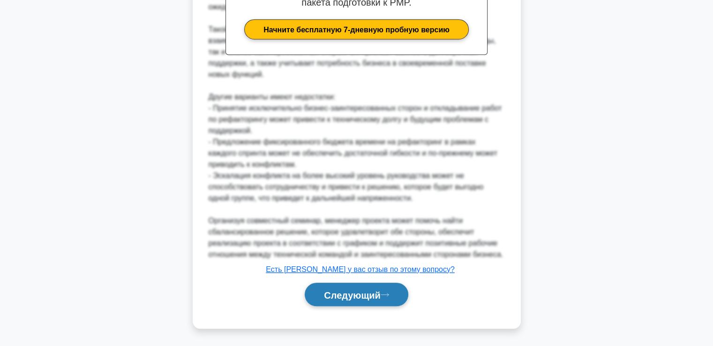
click at [341, 287] on button "Следующий" at bounding box center [357, 295] width 104 height 24
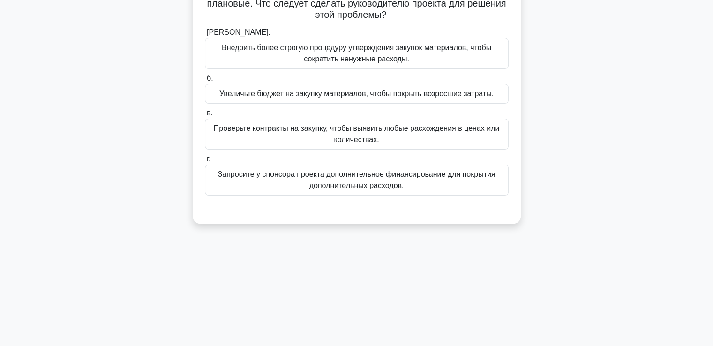
scroll to position [20, 0]
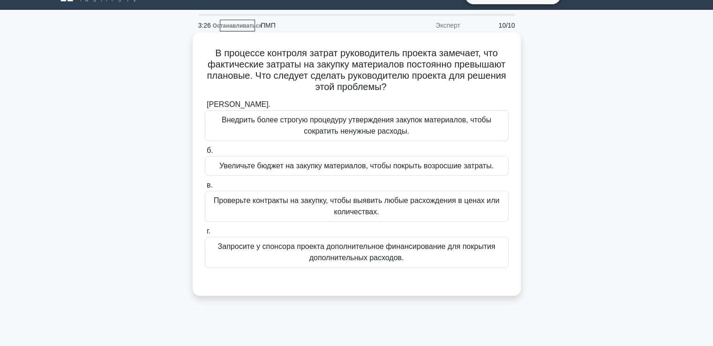
click at [242, 202] on font "Проверьте контракты на закупку, чтобы выявить любые расхождения в ценах или кол…" at bounding box center [357, 205] width 286 height 19
click at [205, 188] on input "в. Проверьте контракты на закупку, чтобы выявить любые расхождения в ценах или …" at bounding box center [205, 185] width 0 height 6
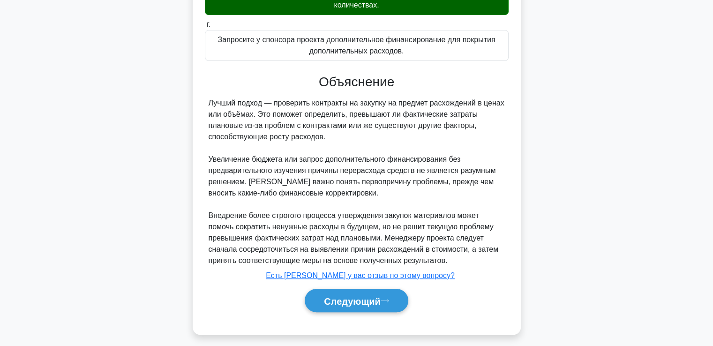
scroll to position [232, 0]
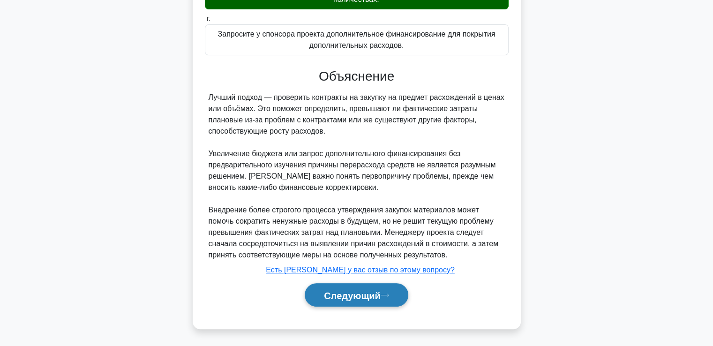
click at [347, 290] on font "Следующий" at bounding box center [352, 295] width 57 height 10
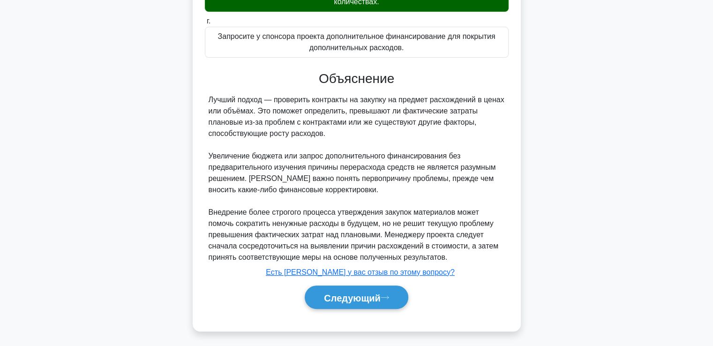
scroll to position [161, 0]
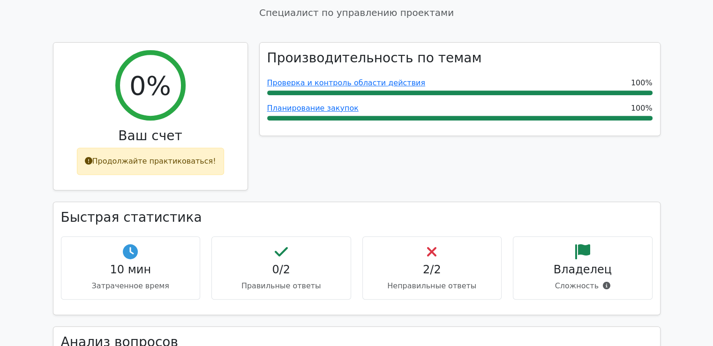
scroll to position [469, 0]
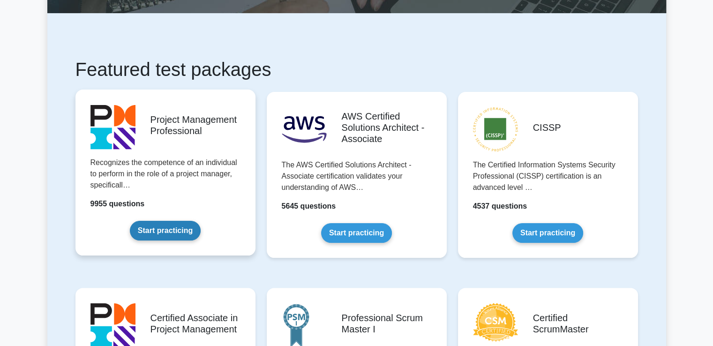
scroll to position [187, 0]
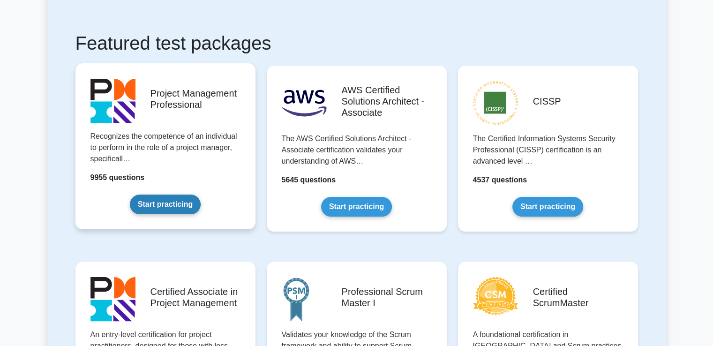
click at [153, 212] on link "Start practicing" at bounding box center [165, 205] width 71 height 20
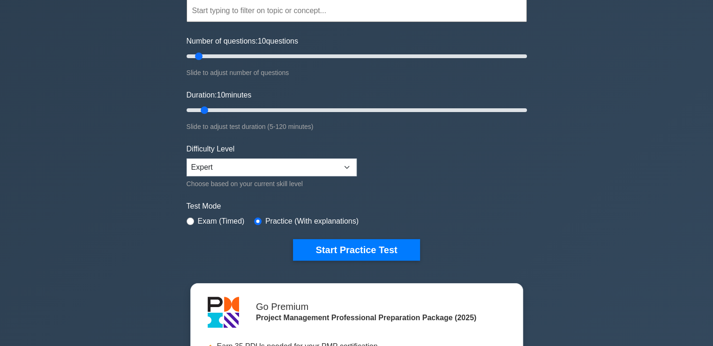
scroll to position [94, 0]
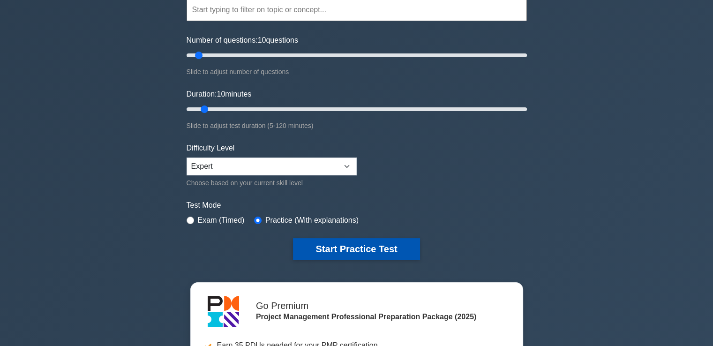
click at [345, 254] on button "Start Practice Test" at bounding box center [356, 249] width 127 height 22
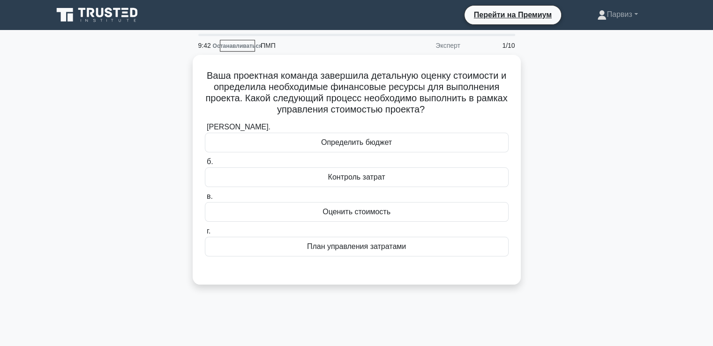
click at [582, 96] on div "Ваша проектная команда завершила детальную оценку стоимости и определила необхо…" at bounding box center [356, 175] width 619 height 241
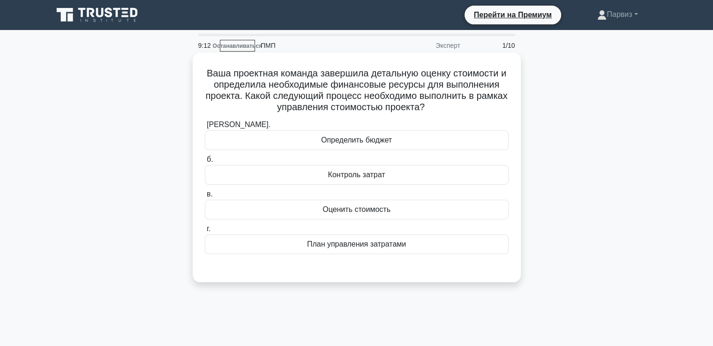
click at [356, 140] on font "Определить бюджет" at bounding box center [356, 140] width 71 height 8
click at [205, 128] on input "[PERSON_NAME]. Определить бюджет" at bounding box center [205, 125] width 0 height 6
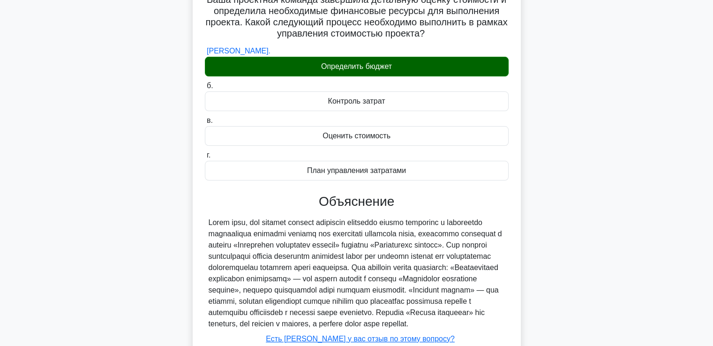
scroll to position [161, 0]
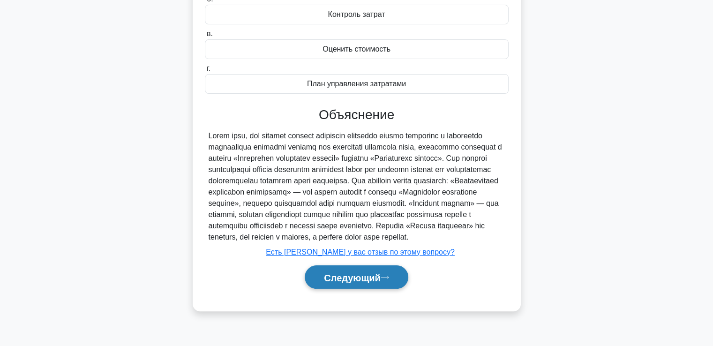
click at [351, 283] on font "Следующий" at bounding box center [352, 277] width 57 height 10
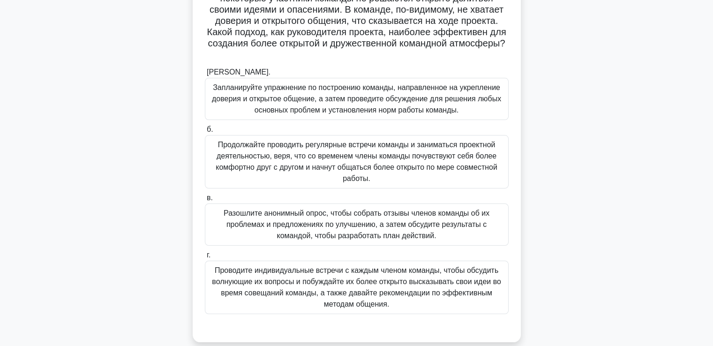
scroll to position [114, 0]
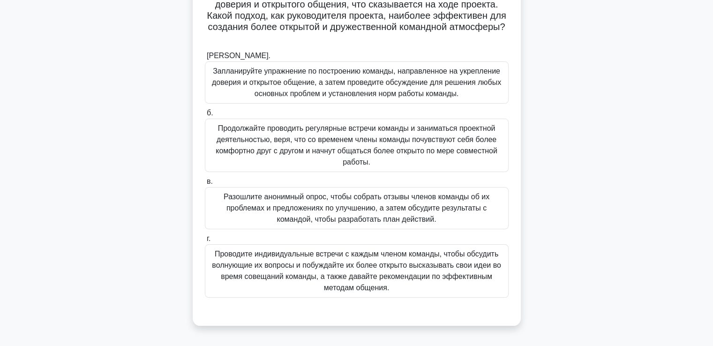
click at [267, 262] on font "Проводите индивидуальные встречи с каждым членом команды, чтобы обсудить волную…" at bounding box center [356, 271] width 289 height 42
click at [205, 242] on input "г. Проводите индивидуальные встречи с каждым членом команды, чтобы обсудить вол…" at bounding box center [205, 239] width 0 height 6
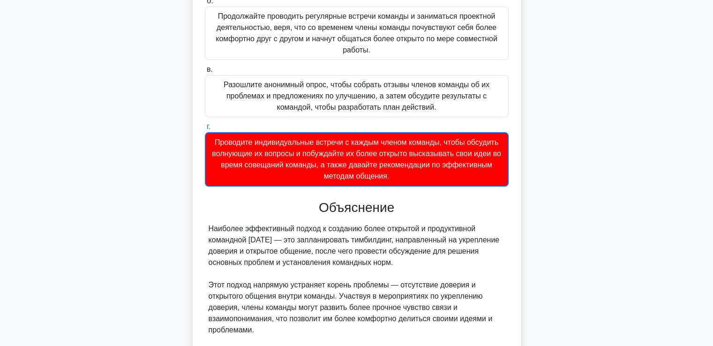
scroll to position [436, 0]
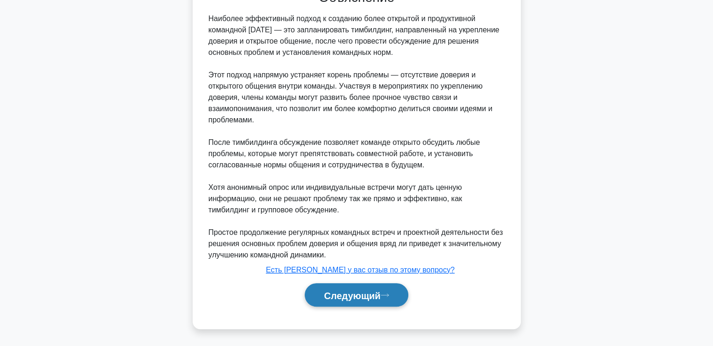
click at [307, 289] on button "Следующий" at bounding box center [357, 295] width 104 height 24
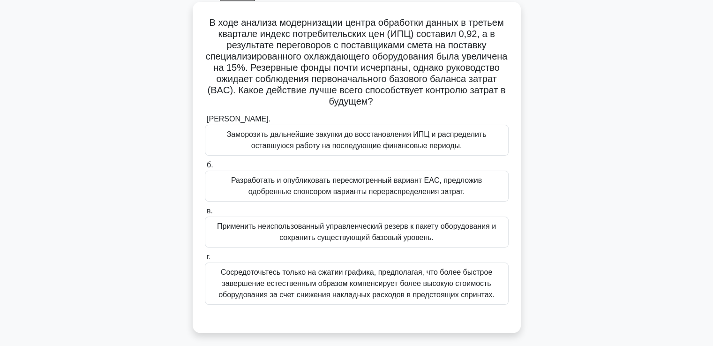
scroll to position [67, 0]
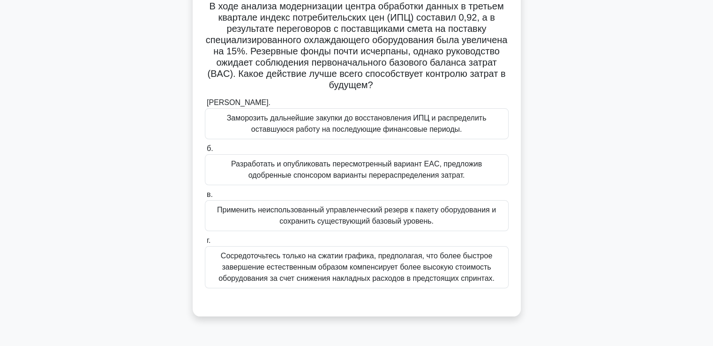
click at [320, 128] on font "Заморозить дальнейшие закупки до восстановления ИПЦ и распределить оставшуюся р…" at bounding box center [357, 123] width 260 height 19
click at [205, 106] on input "[PERSON_NAME]. Заморозить дальнейшие закупки до восстановления ИПЦ и распредели…" at bounding box center [205, 103] width 0 height 6
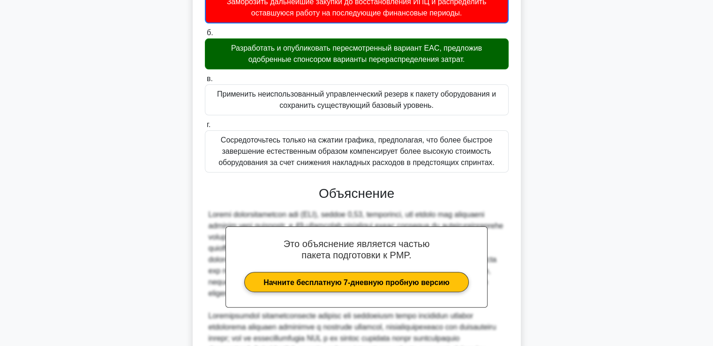
scroll to position [301, 0]
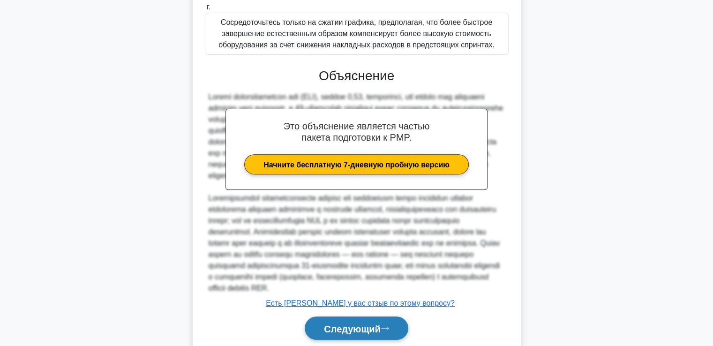
click at [337, 330] on button "Следующий" at bounding box center [357, 328] width 104 height 24
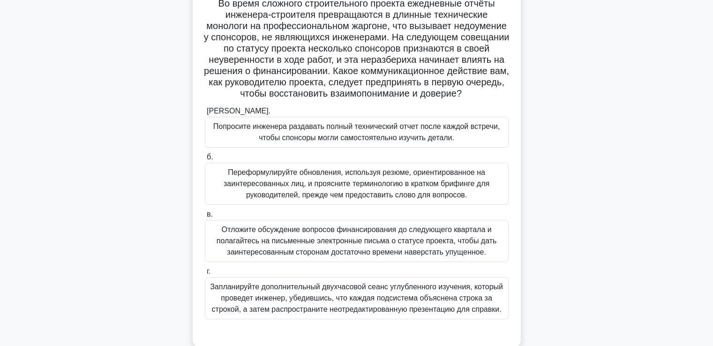
scroll to position [94, 0]
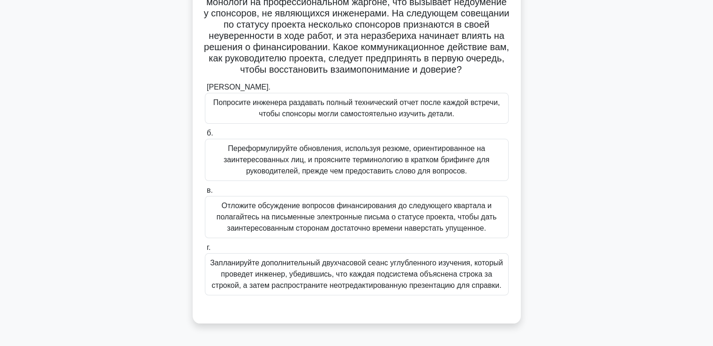
click at [258, 278] on font "Запланируйте дополнительный двухчасовой сеанс углубленного изучения, который пр…" at bounding box center [356, 274] width 293 height 30
click at [205, 251] on input "г. Запланируйте дополнительный двухчасовой сеанс углубленного изучения, который…" at bounding box center [205, 248] width 0 height 6
